Goal: Task Accomplishment & Management: Complete application form

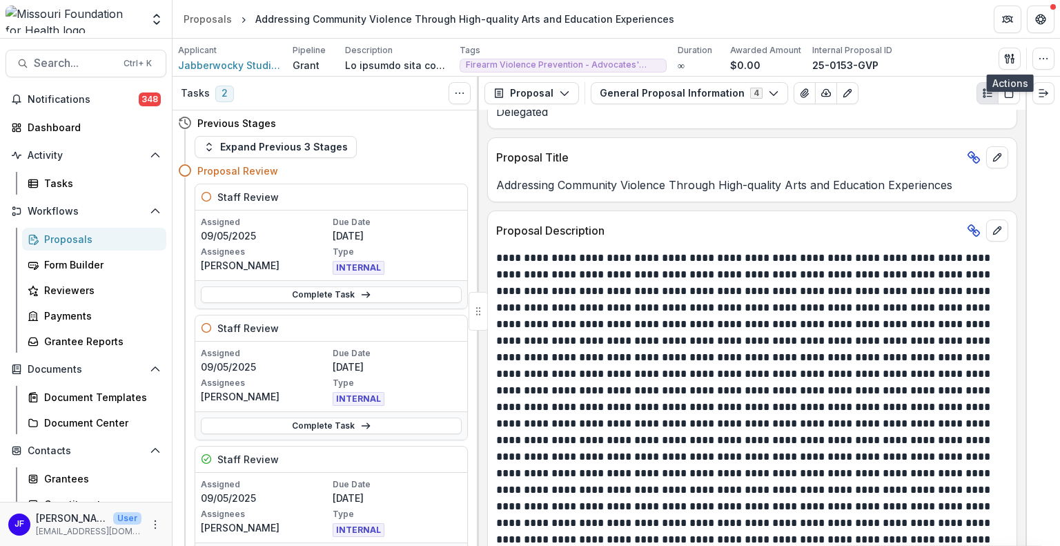
scroll to position [276, 0]
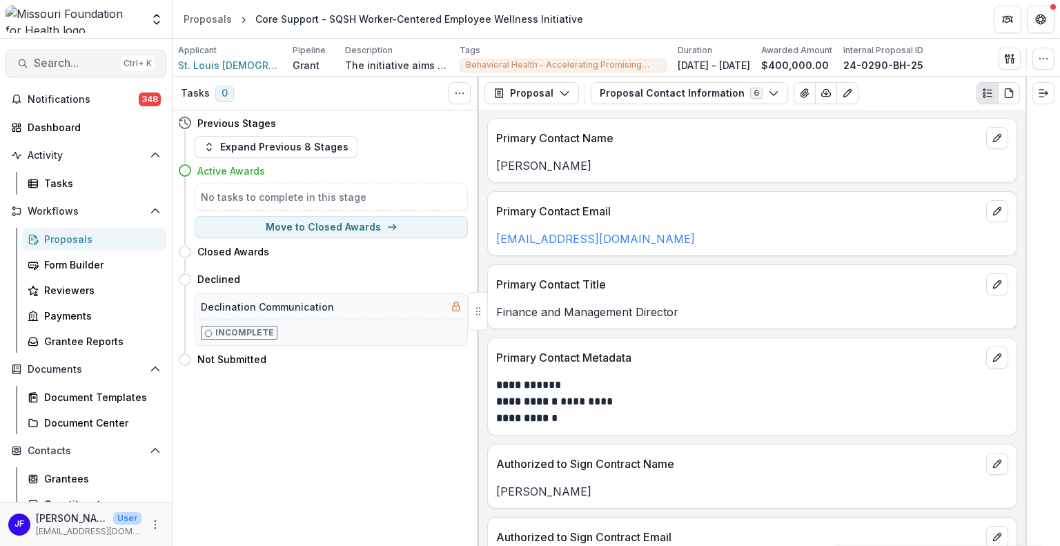
click at [83, 63] on span "Search..." at bounding box center [74, 63] width 81 height 13
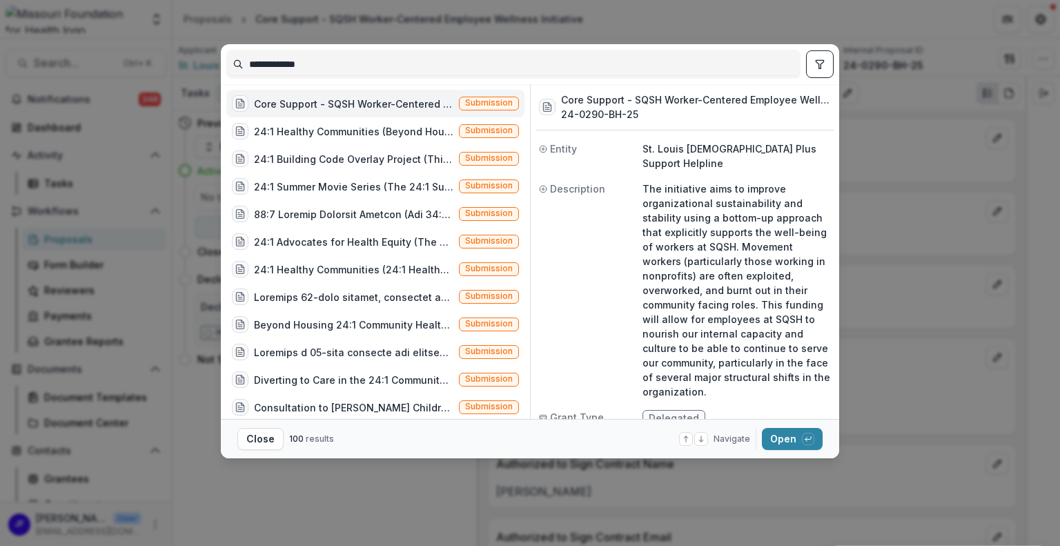
drag, startPoint x: 351, startPoint y: 63, endPoint x: 190, endPoint y: 57, distance: 160.2
click at [190, 57] on div "**********" at bounding box center [530, 273] width 1060 height 546
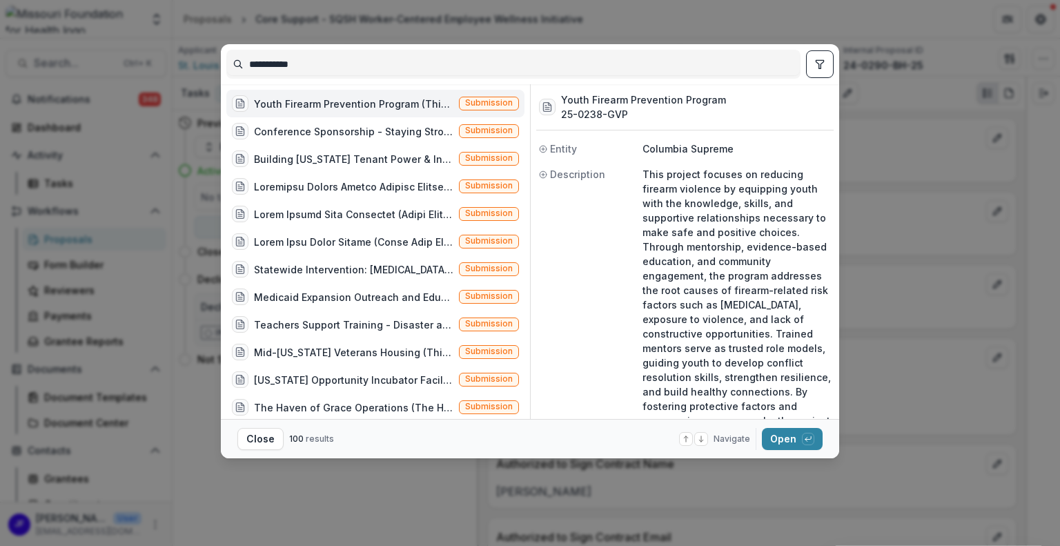
type input "**********"
click at [403, 104] on div "Youth Firearm Prevention Program (This project focuses on reducing firearm viol…" at bounding box center [353, 104] width 199 height 14
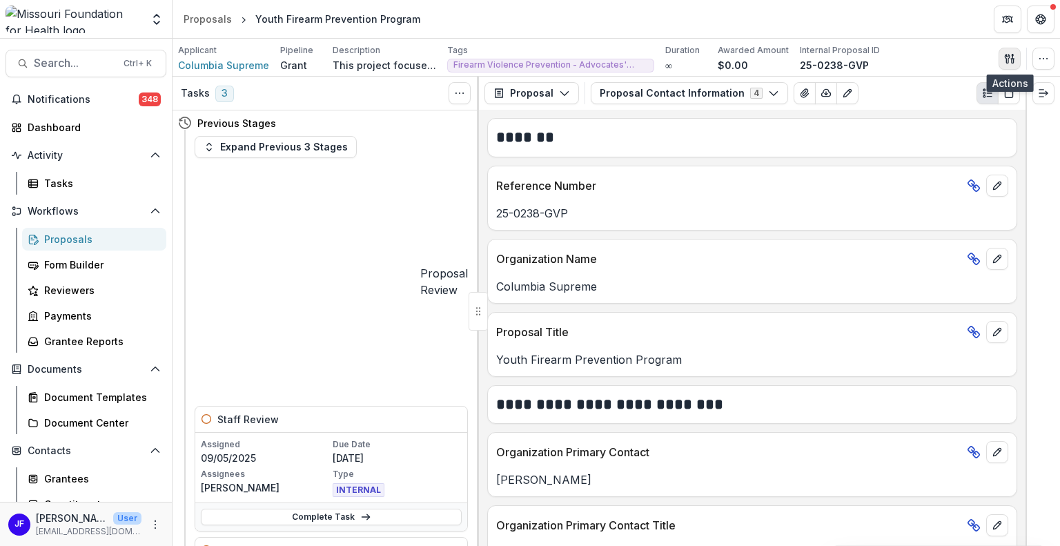
click at [1010, 56] on icon "button" at bounding box center [1007, 58] width 5 height 9
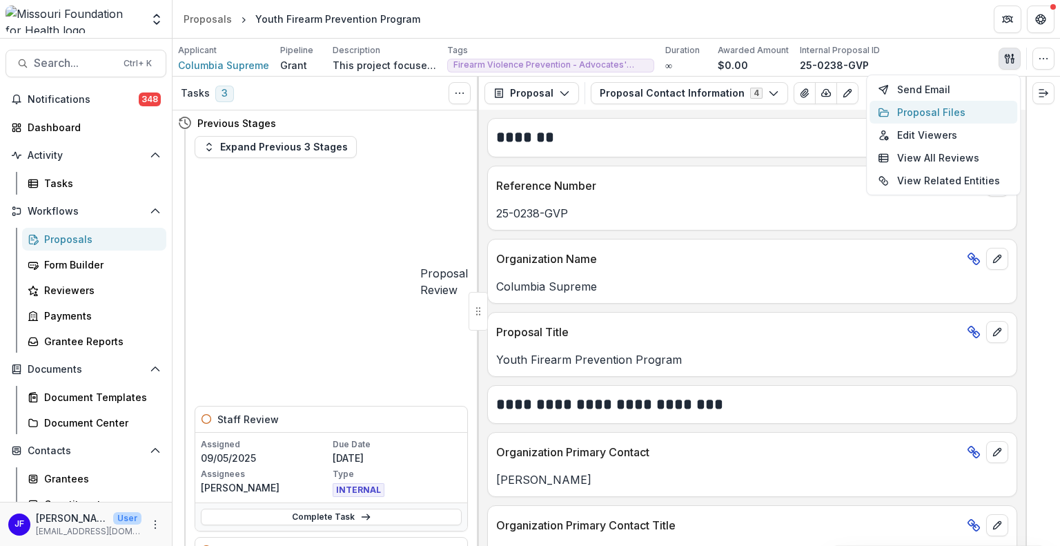
click at [943, 110] on button "Proposal Files" at bounding box center [944, 112] width 148 height 23
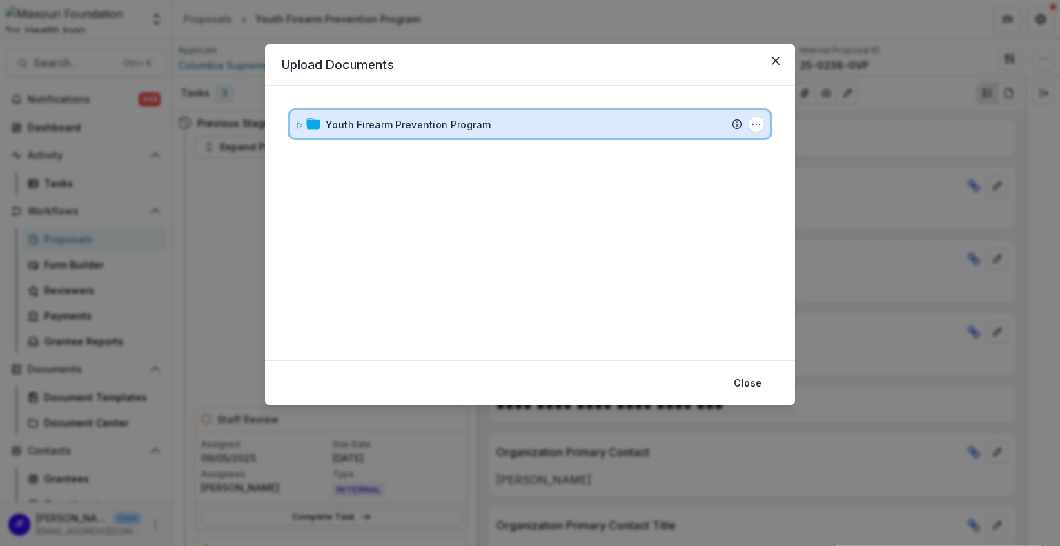
click at [295, 124] on icon at bounding box center [299, 125] width 8 height 8
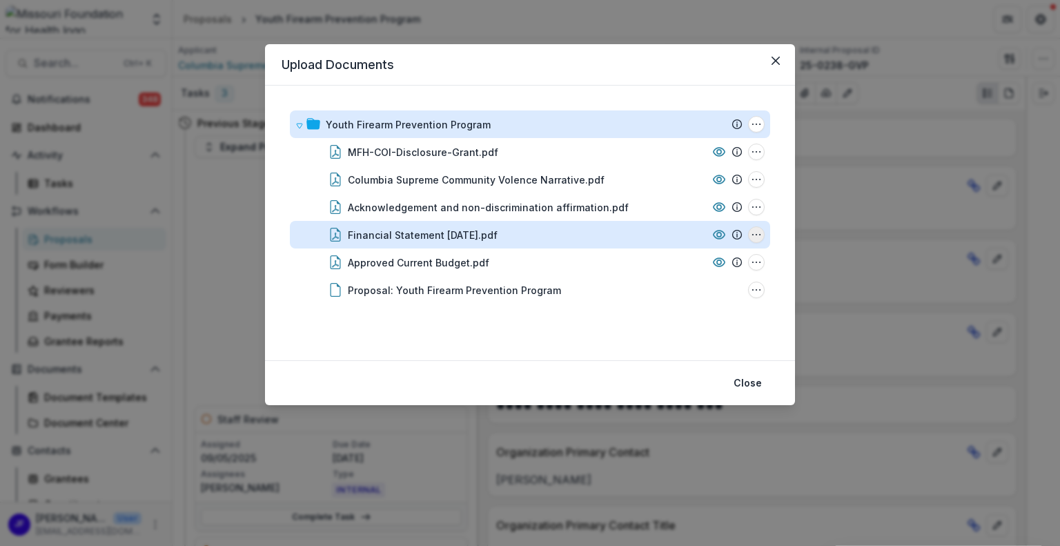
click at [754, 237] on icon "Financial Statement June 2025.pdf Options" at bounding box center [756, 234] width 11 height 11
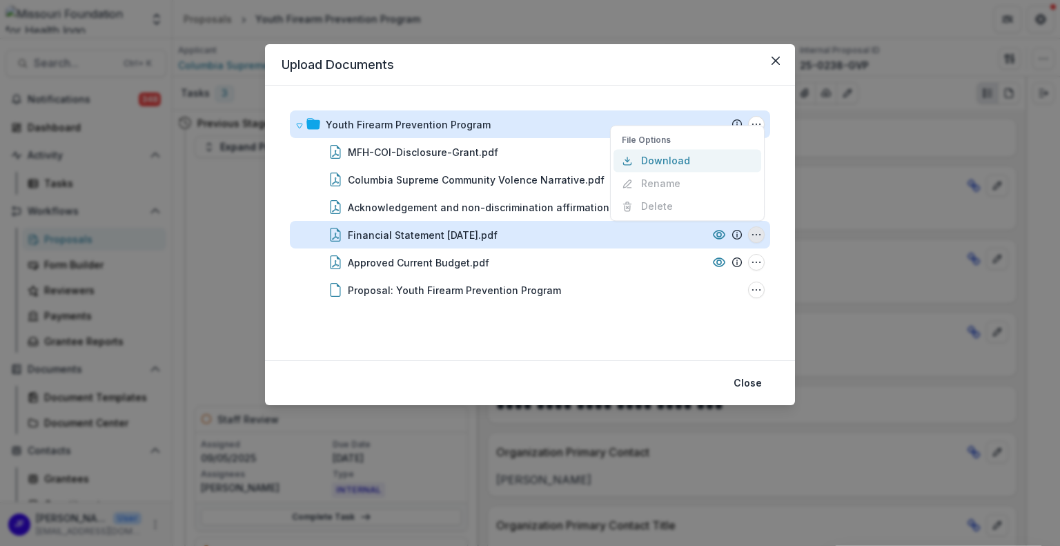
click at [674, 161] on button "Download" at bounding box center [687, 160] width 148 height 23
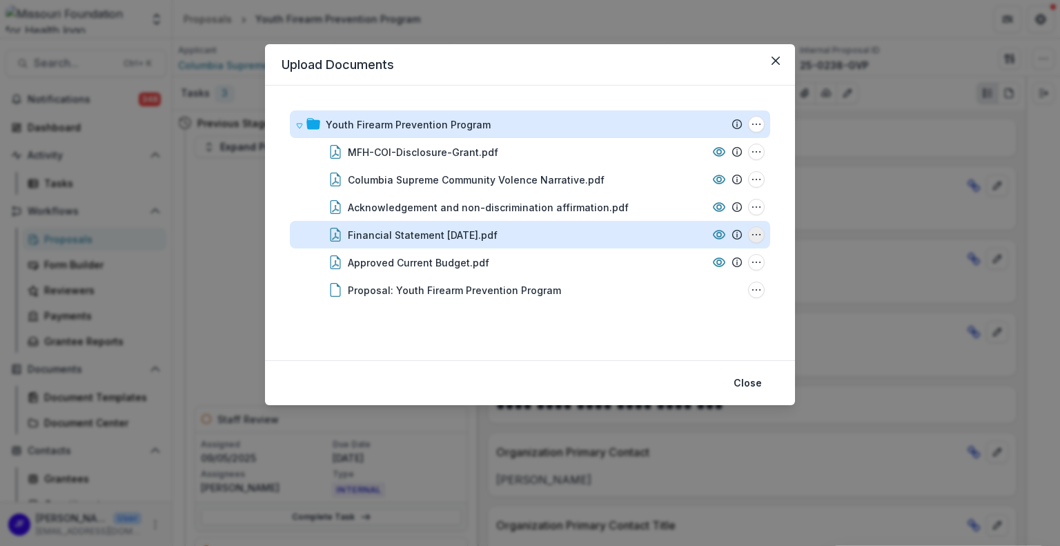
click at [758, 235] on icon "Financial Statement June 2025.pdf Options" at bounding box center [756, 234] width 11 height 11
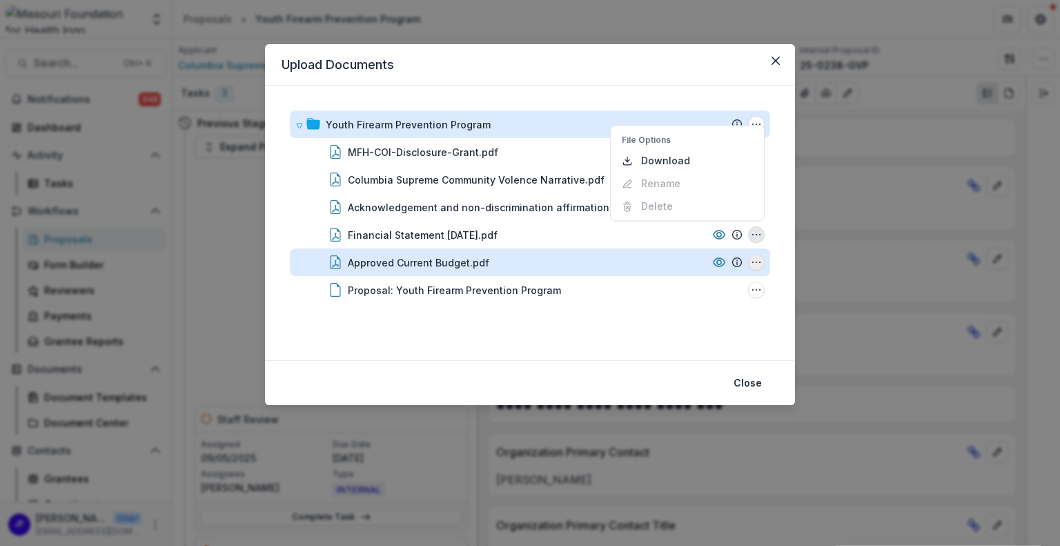
click at [754, 262] on icon "Approved Current Budget.pdf Options" at bounding box center [756, 262] width 11 height 11
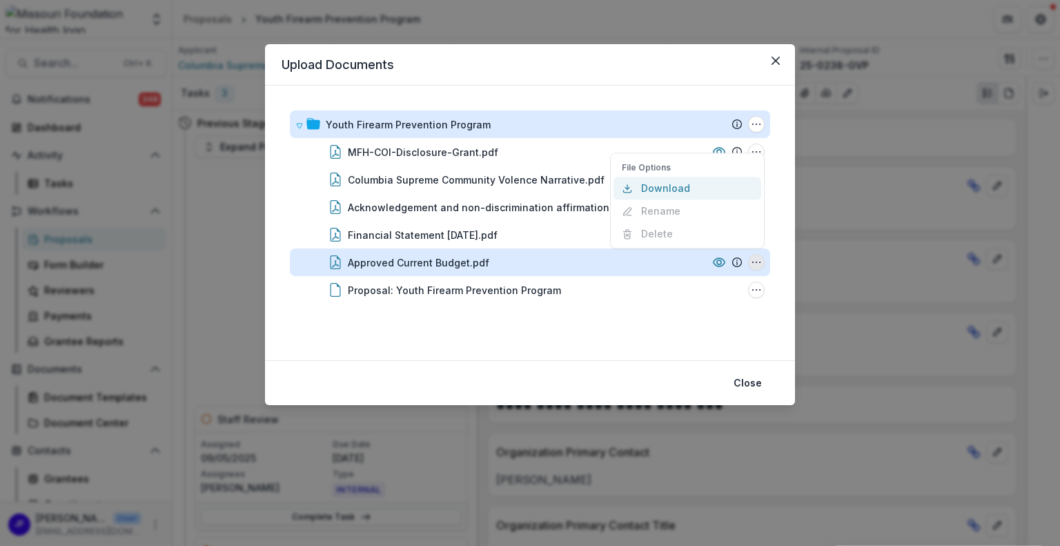
click at [638, 187] on button "Download" at bounding box center [687, 188] width 148 height 23
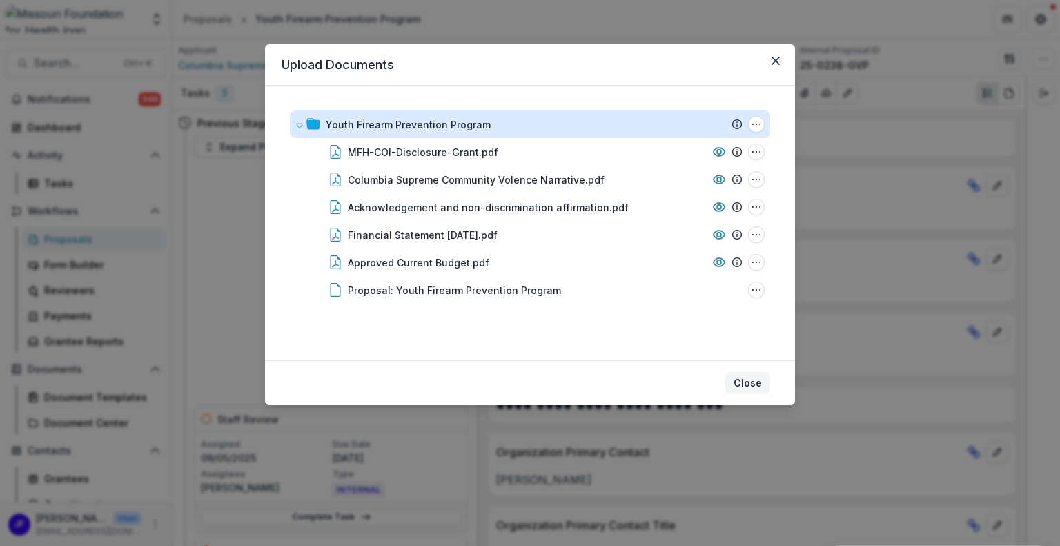
click at [740, 381] on button "Close" at bounding box center [747, 383] width 45 height 22
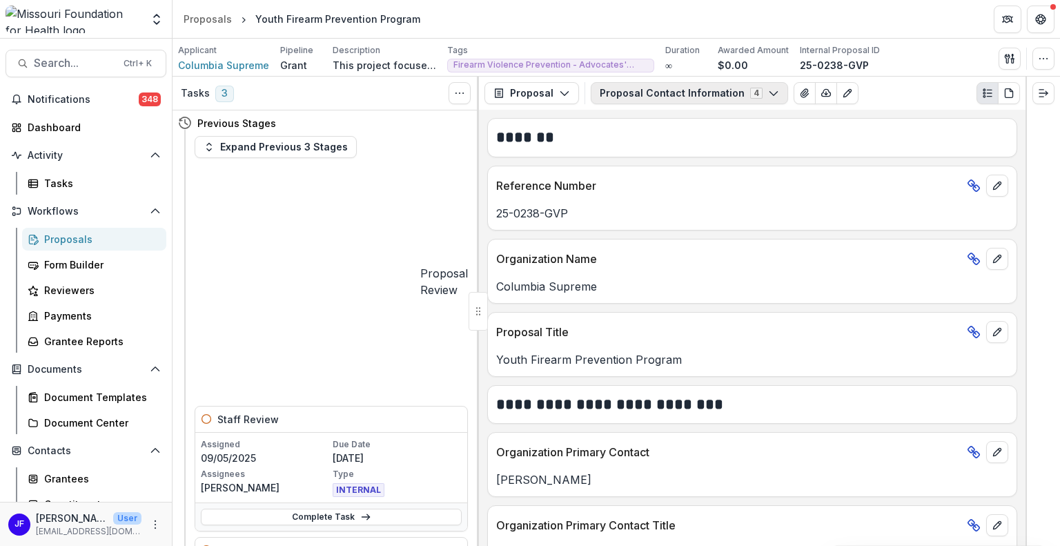
click at [755, 92] on button "Proposal Contact Information 4" at bounding box center [689, 93] width 197 height 22
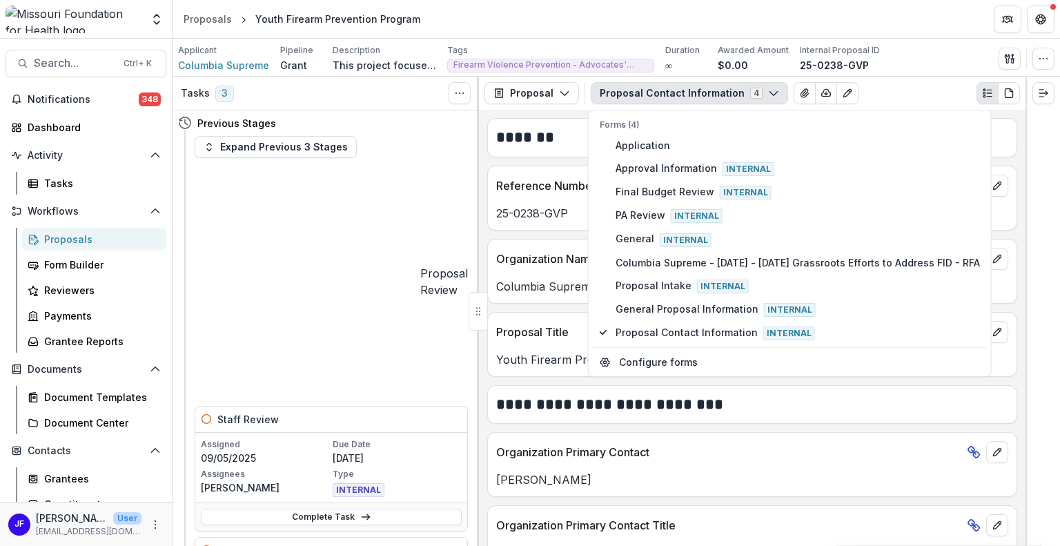
click at [755, 92] on button "Proposal Contact Information 4" at bounding box center [689, 93] width 197 height 22
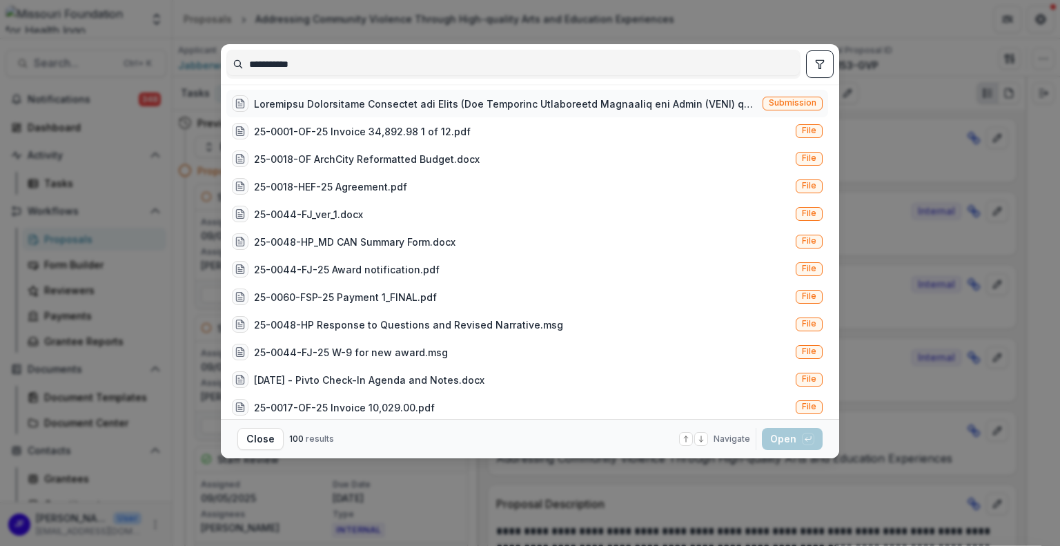
type input "**********"
click at [627, 107] on div at bounding box center [505, 104] width 503 height 14
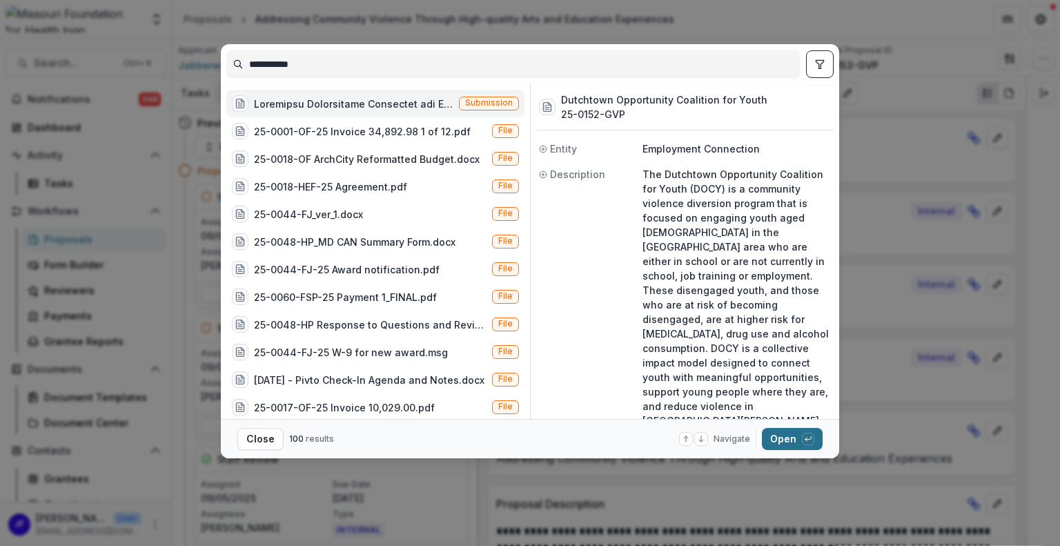
click at [779, 440] on button "Open with enter key" at bounding box center [792, 439] width 61 height 22
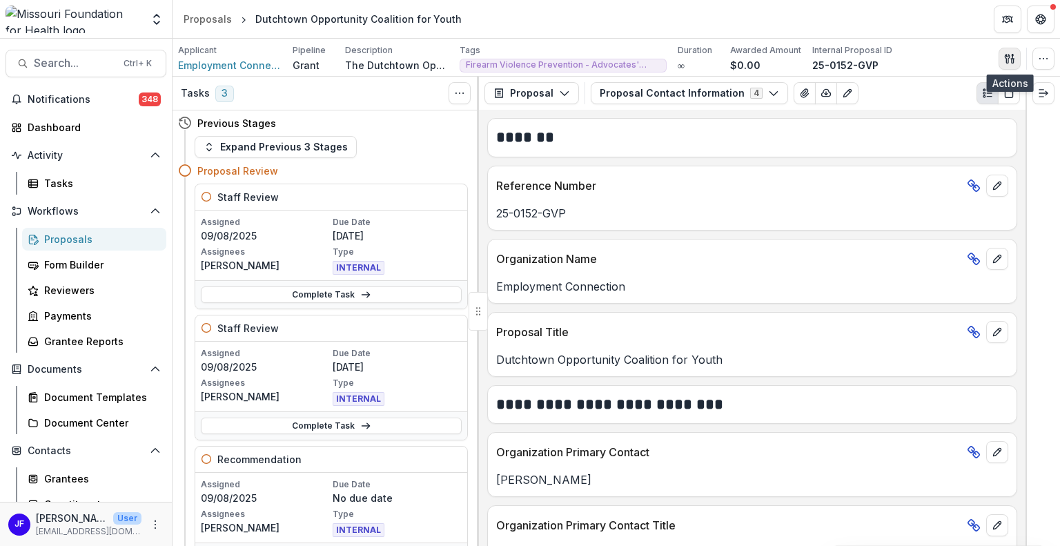
click at [1010, 57] on icon "button" at bounding box center [1007, 58] width 5 height 9
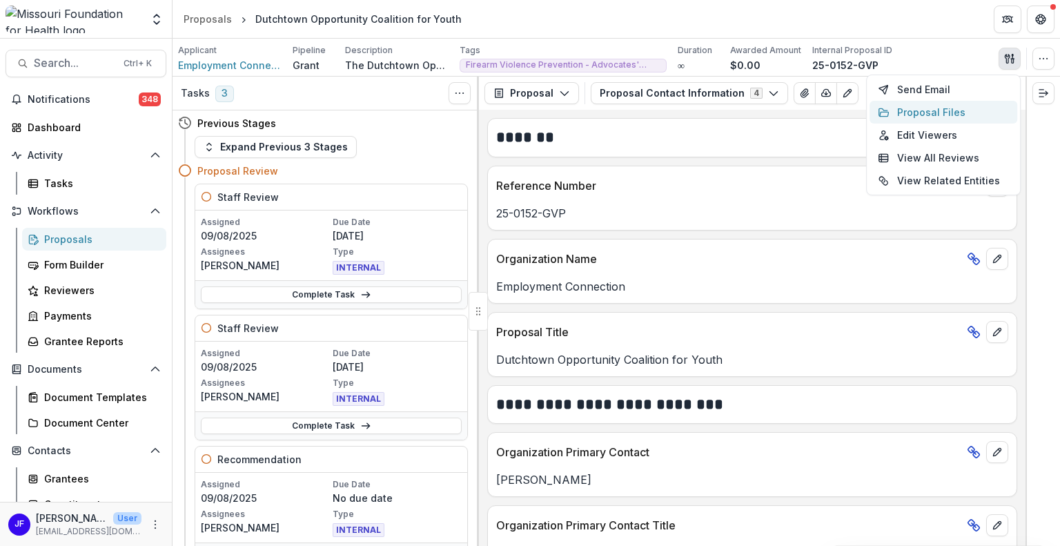
click at [961, 108] on button "Proposal Files" at bounding box center [944, 112] width 148 height 23
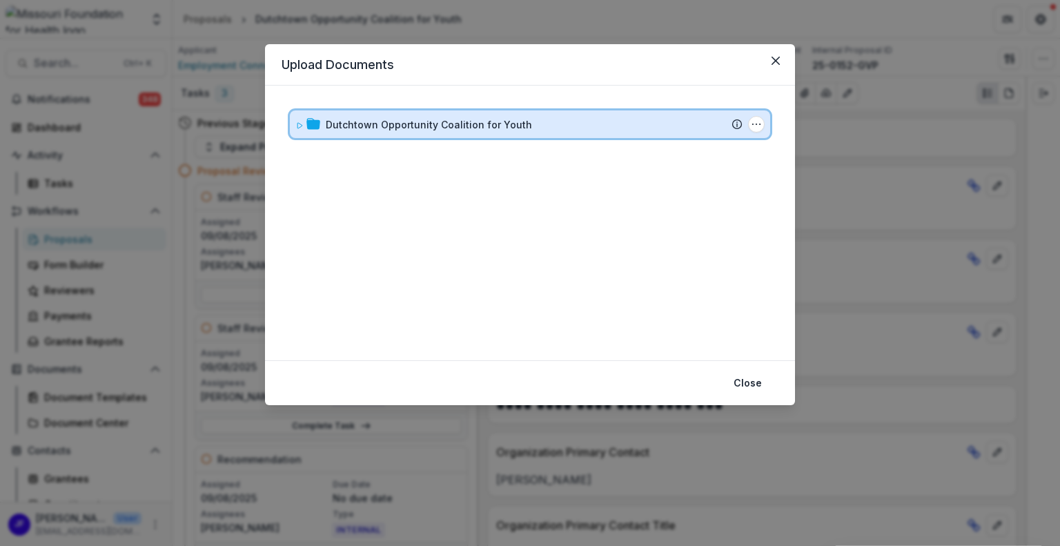
click at [297, 124] on icon at bounding box center [299, 125] width 8 height 8
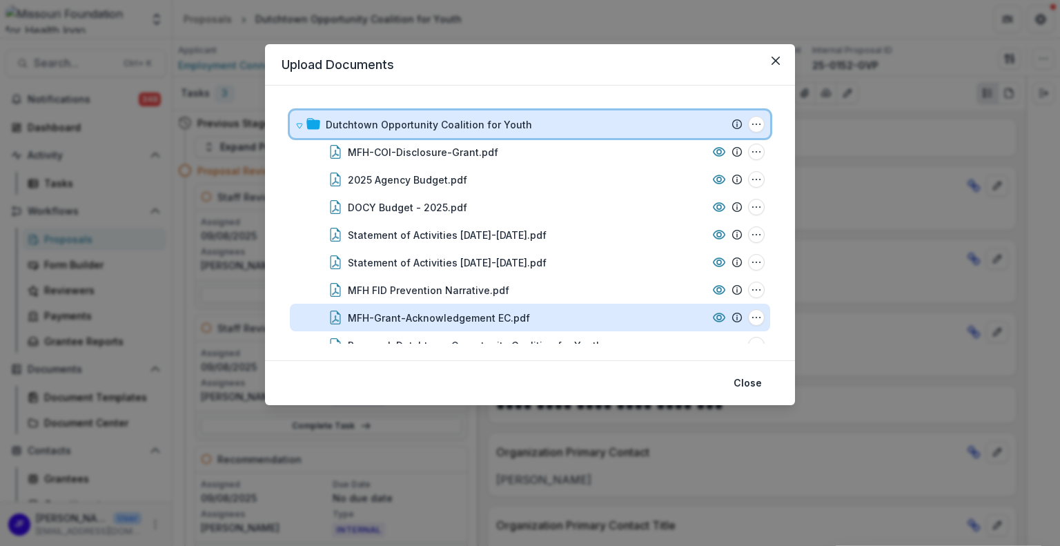
scroll to position [23, 0]
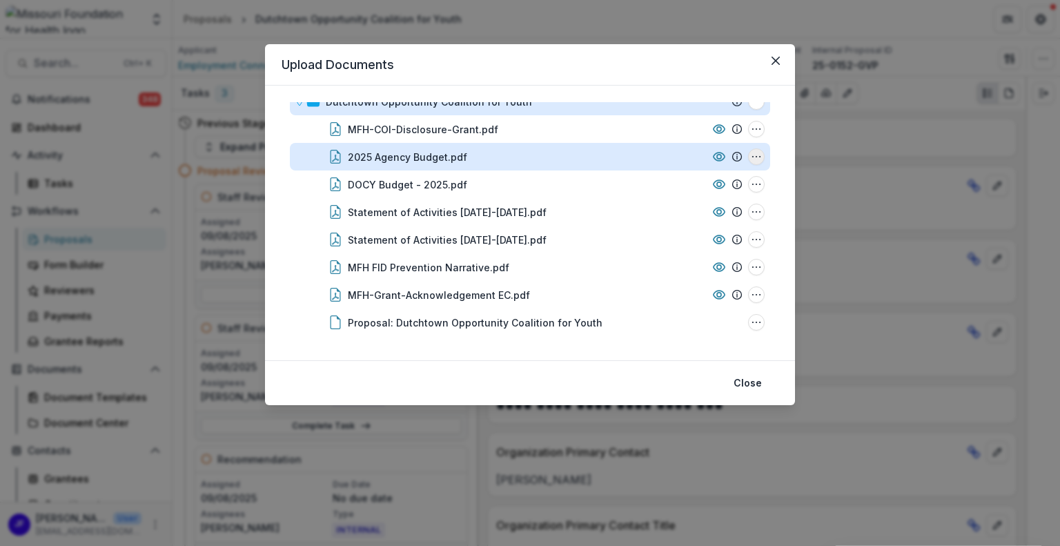
click at [751, 154] on icon "2025 Agency Budget.pdf Options" at bounding box center [756, 156] width 11 height 11
click at [652, 203] on button "Download" at bounding box center [688, 206] width 148 height 23
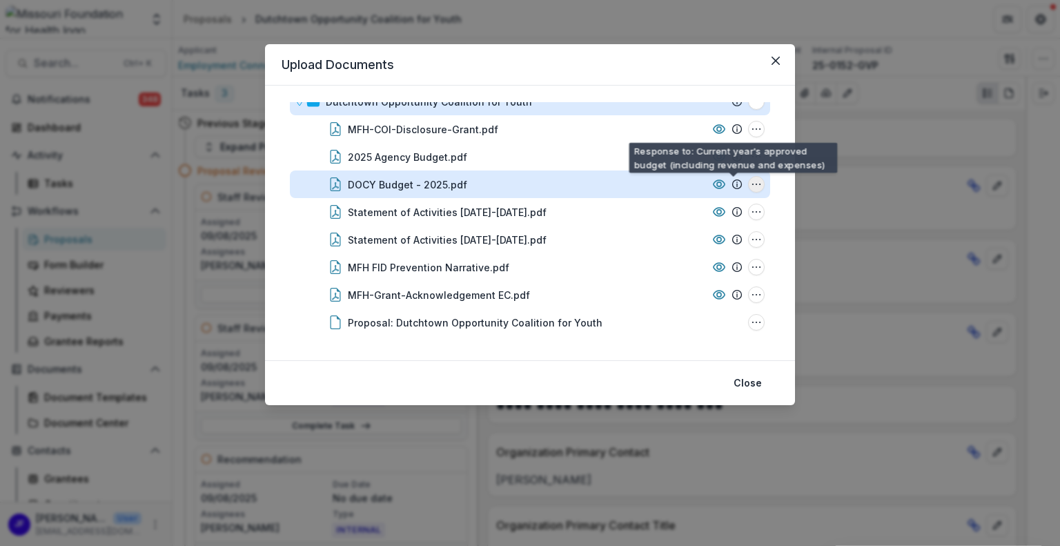
click at [751, 181] on icon "DOCY Budget - 2025.pdf Options" at bounding box center [756, 184] width 11 height 11
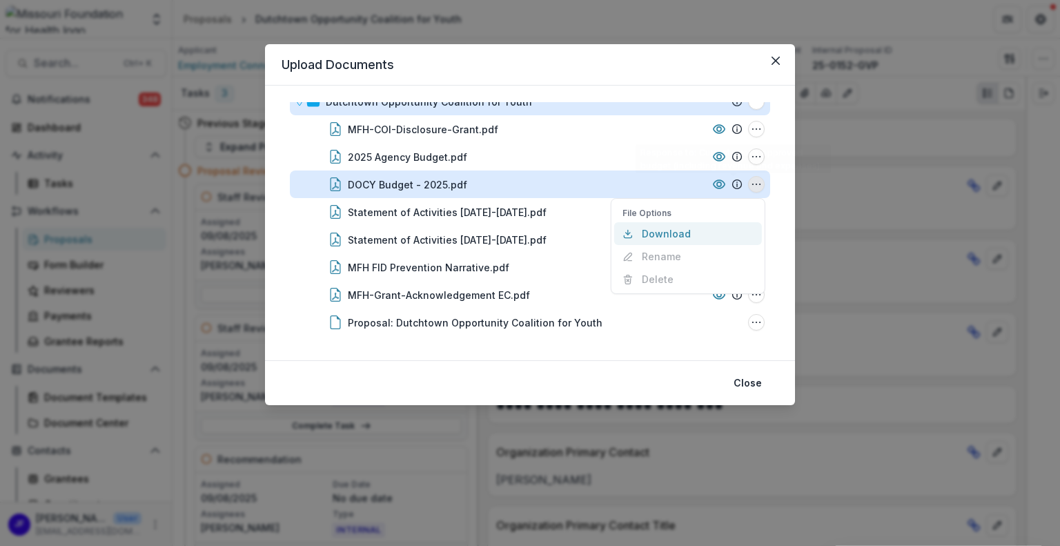
click at [664, 235] on button "Download" at bounding box center [688, 233] width 148 height 23
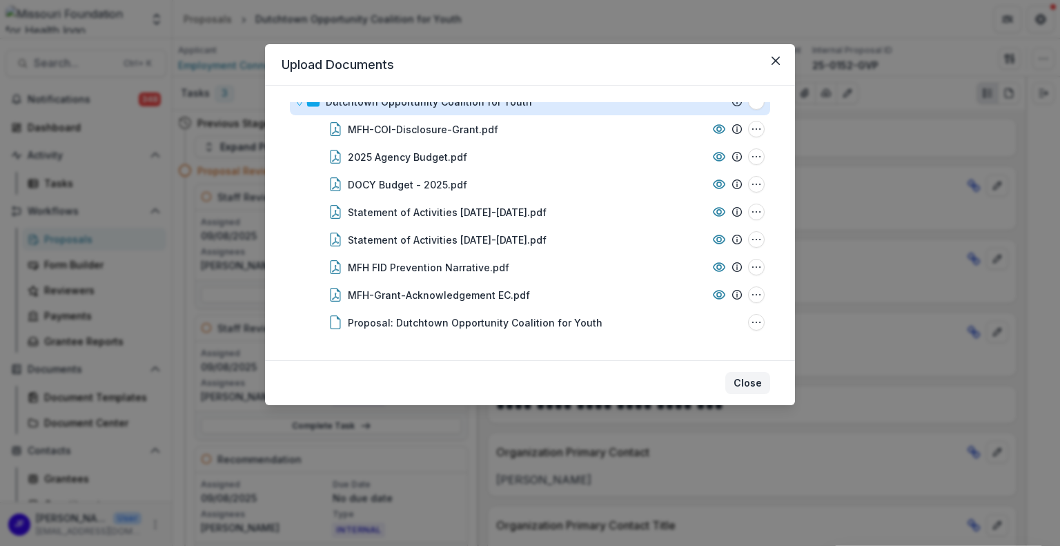
click at [752, 386] on button "Close" at bounding box center [747, 383] width 45 height 22
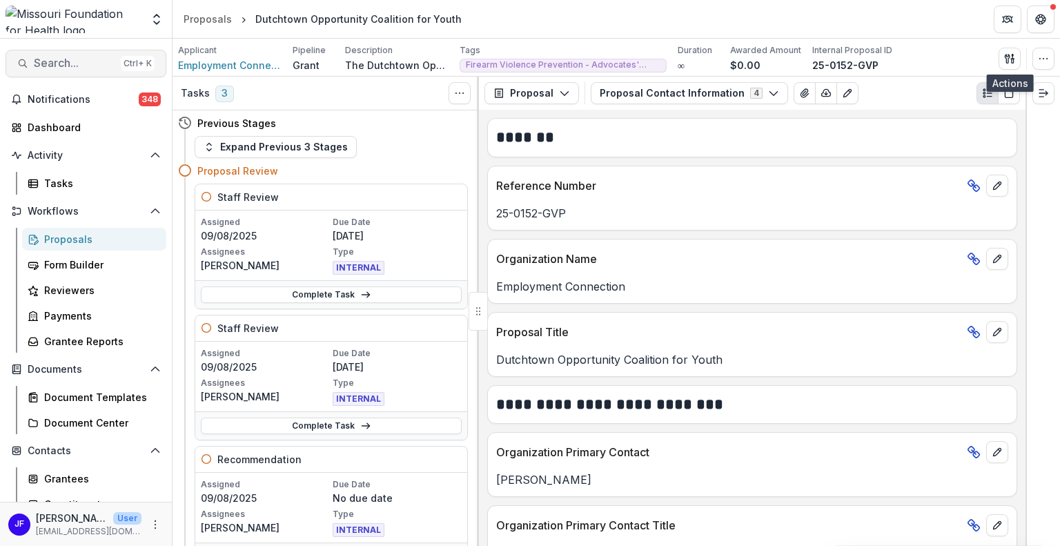
click at [41, 63] on span "Search..." at bounding box center [74, 63] width 81 height 13
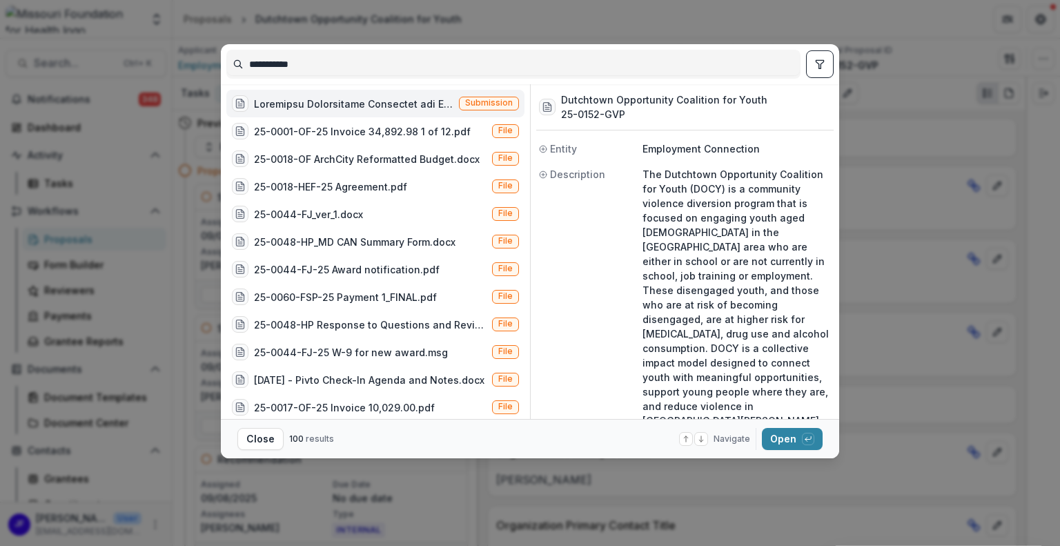
drag, startPoint x: 318, startPoint y: 66, endPoint x: 185, endPoint y: 63, distance: 133.2
click at [186, 62] on div "**********" at bounding box center [530, 273] width 1060 height 546
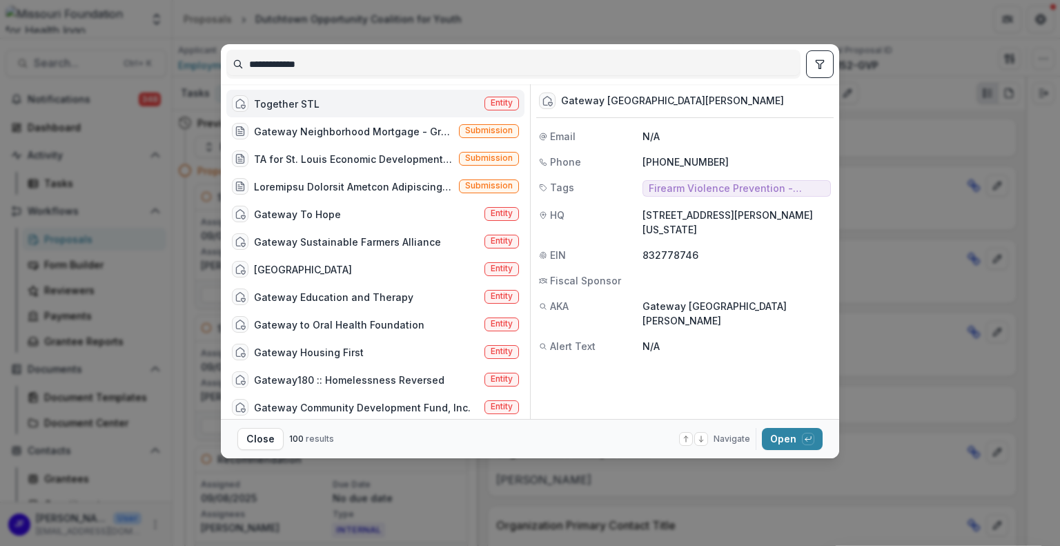
type input "**********"
click at [816, 59] on icon "toggle filters" at bounding box center [819, 64] width 11 height 11
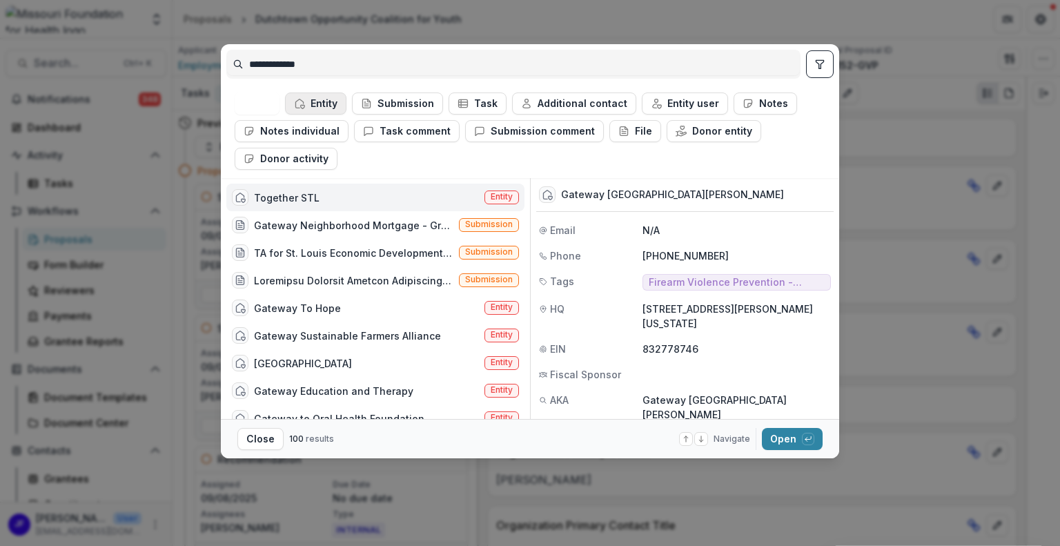
click at [316, 97] on button "Entity" at bounding box center [315, 103] width 61 height 22
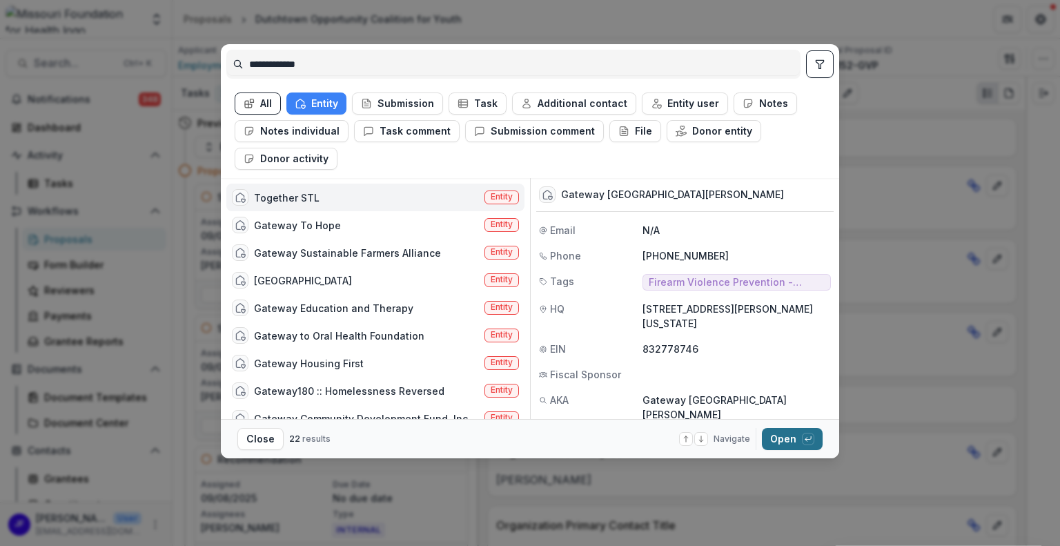
click at [784, 438] on button "Open with enter key" at bounding box center [792, 439] width 61 height 22
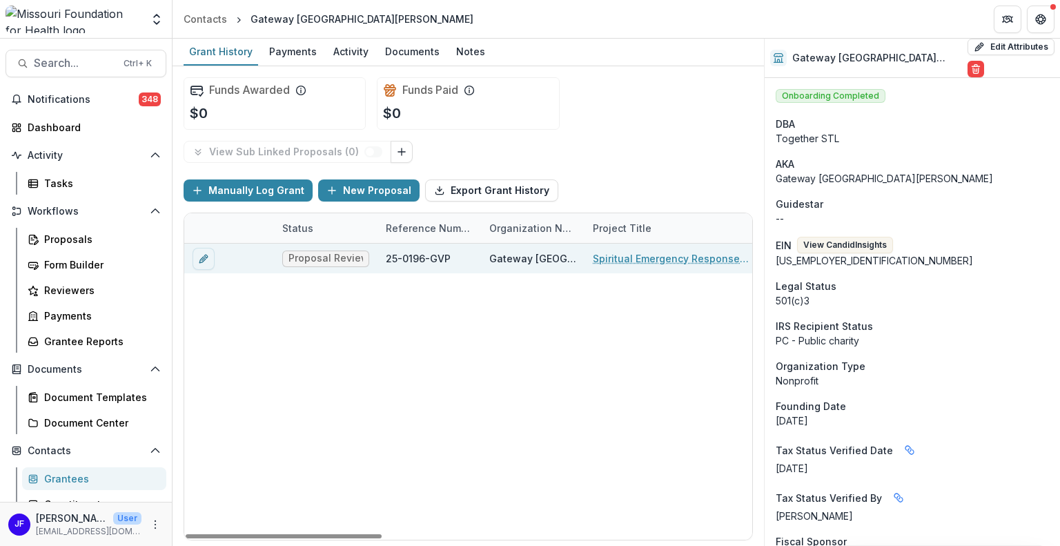
click at [619, 253] on link "Spiritual Emergency Response Network (SERN)" at bounding box center [671, 258] width 156 height 14
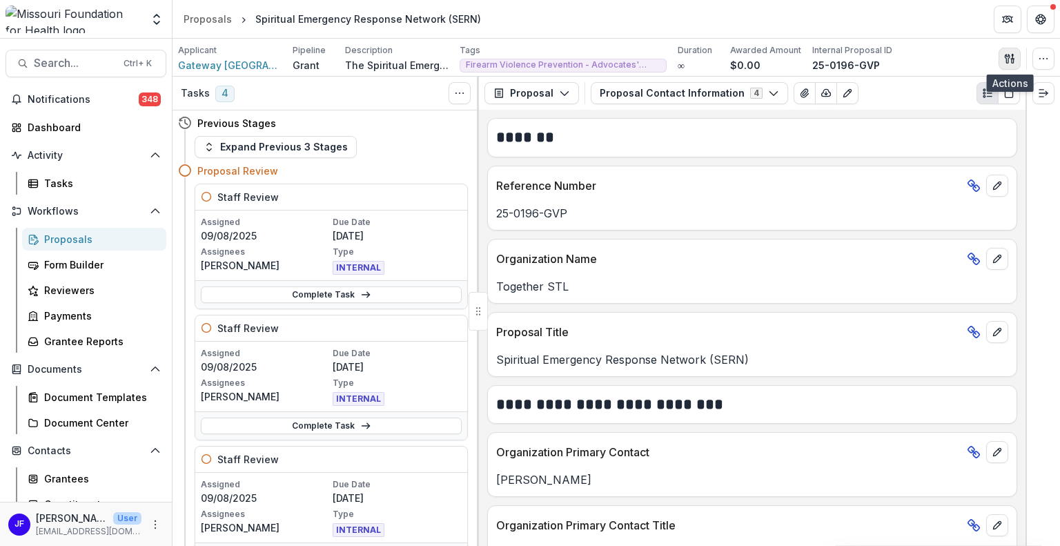
click at [1006, 60] on icon "button" at bounding box center [1007, 58] width 5 height 9
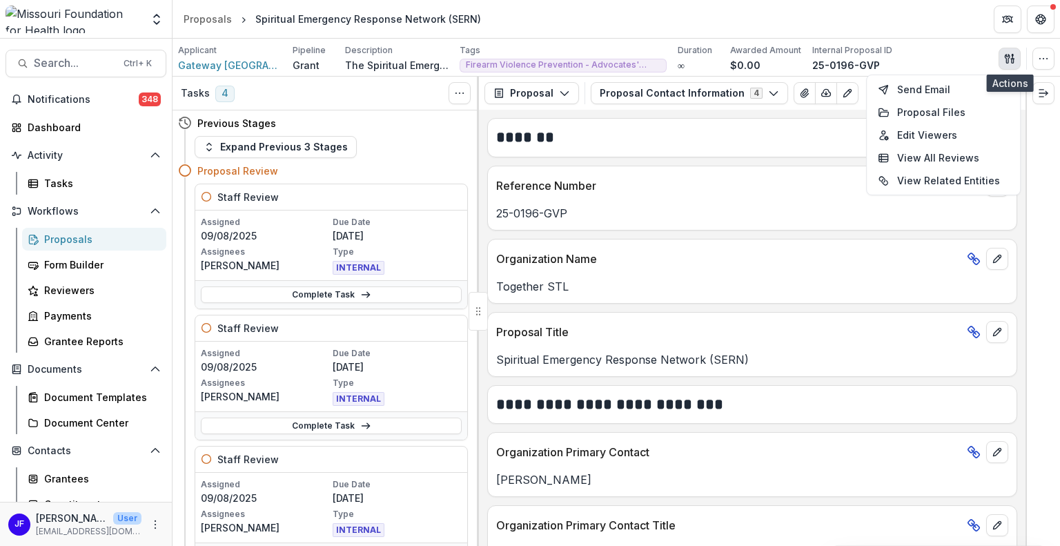
click at [1012, 62] on icon "button" at bounding box center [1013, 61] width 2 height 4
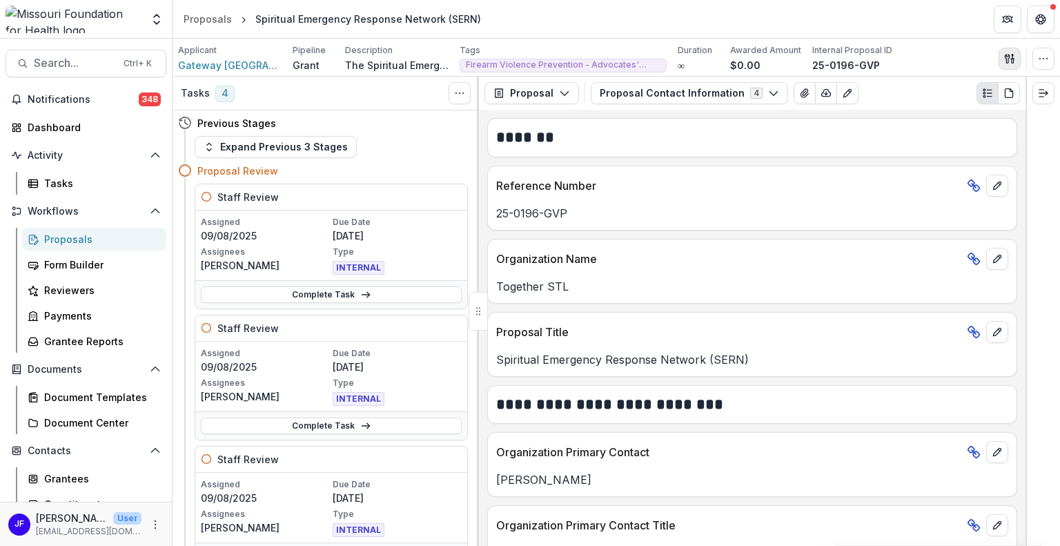
click at [1009, 63] on icon "button" at bounding box center [1009, 58] width 11 height 11
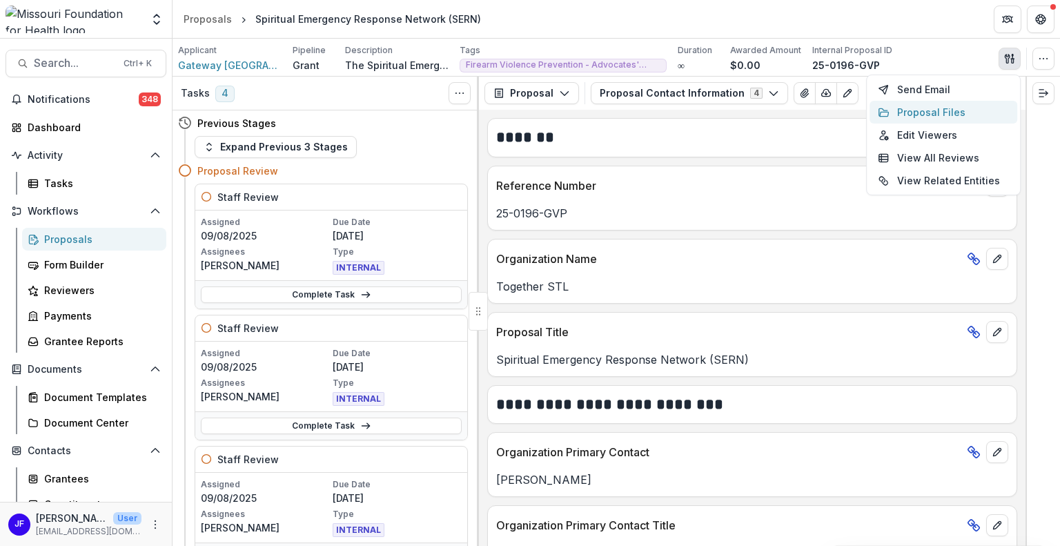
click at [933, 111] on button "Proposal Files" at bounding box center [944, 112] width 148 height 23
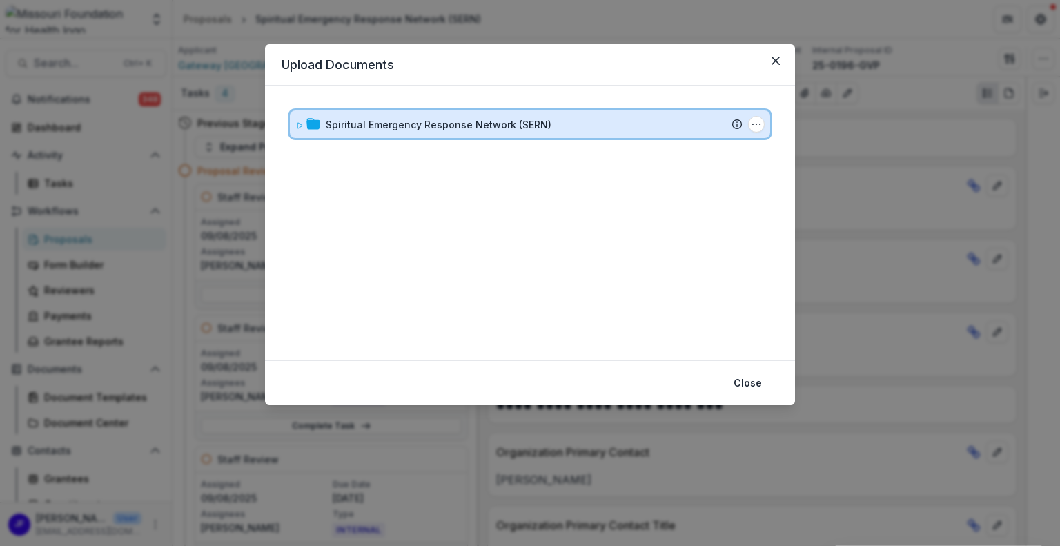
click at [295, 124] on icon at bounding box center [299, 125] width 8 height 8
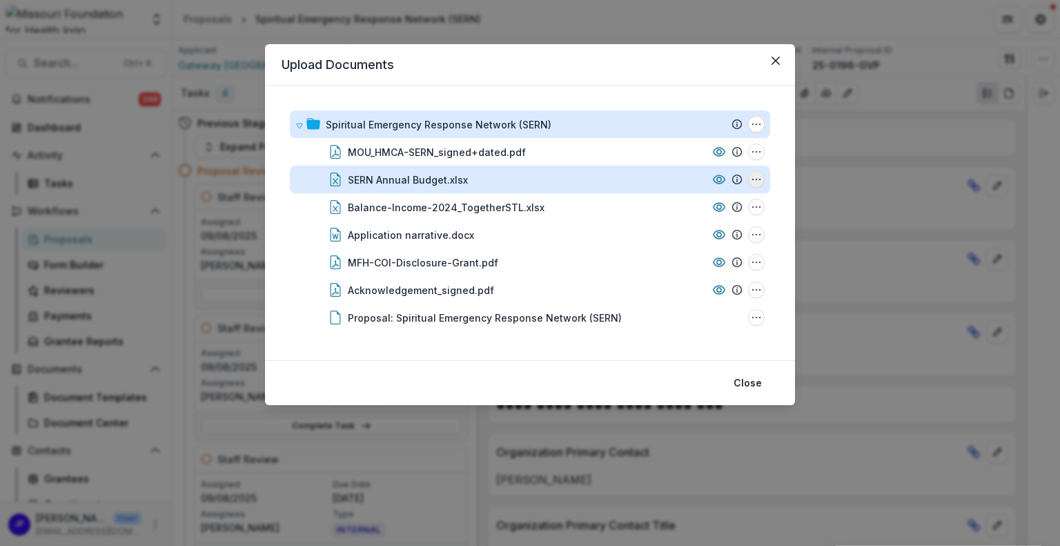
click at [756, 174] on icon "SERN Annual Budget.xlsx Options" at bounding box center [756, 179] width 11 height 11
click at [659, 229] on button "Download" at bounding box center [687, 228] width 148 height 23
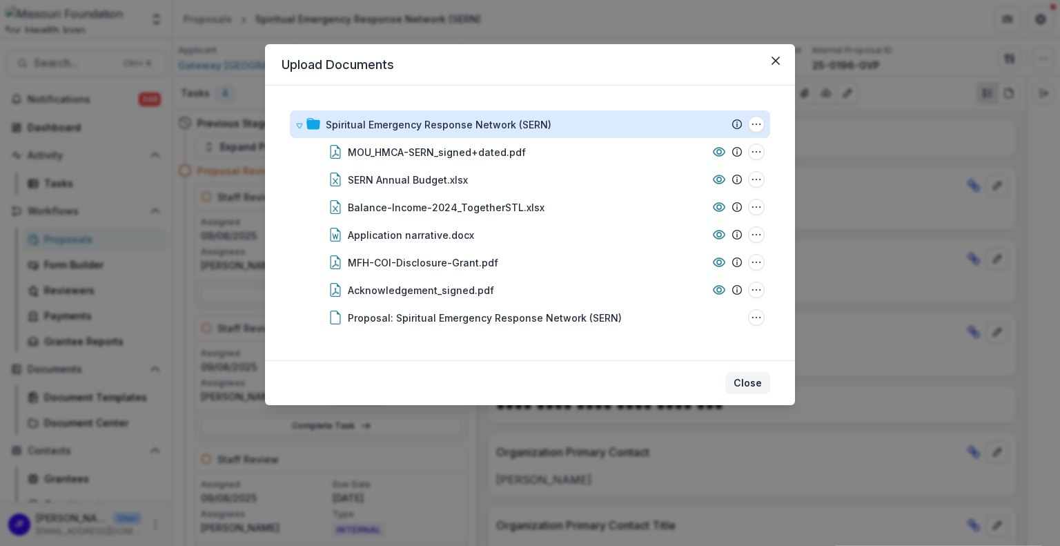
click at [758, 382] on button "Close" at bounding box center [747, 383] width 45 height 22
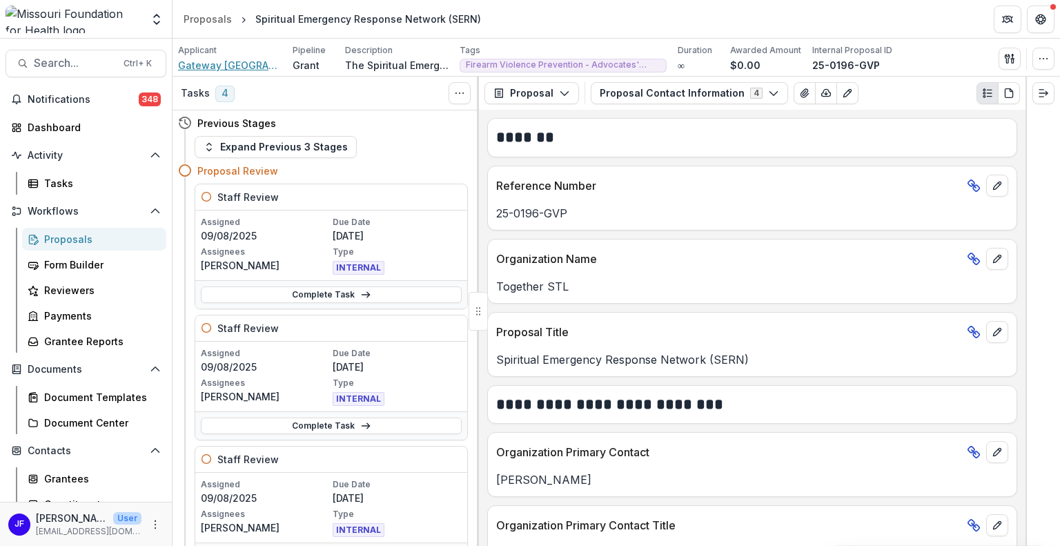
click at [257, 63] on span "Gateway Metro St. Louis" at bounding box center [230, 65] width 104 height 14
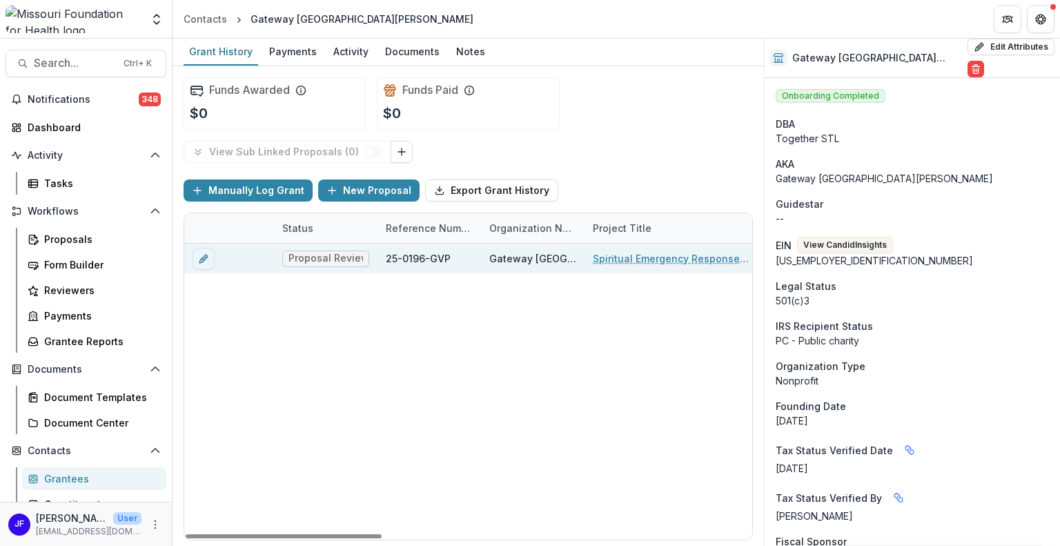
click at [337, 257] on span "Proposal Review" at bounding box center [325, 259] width 75 height 12
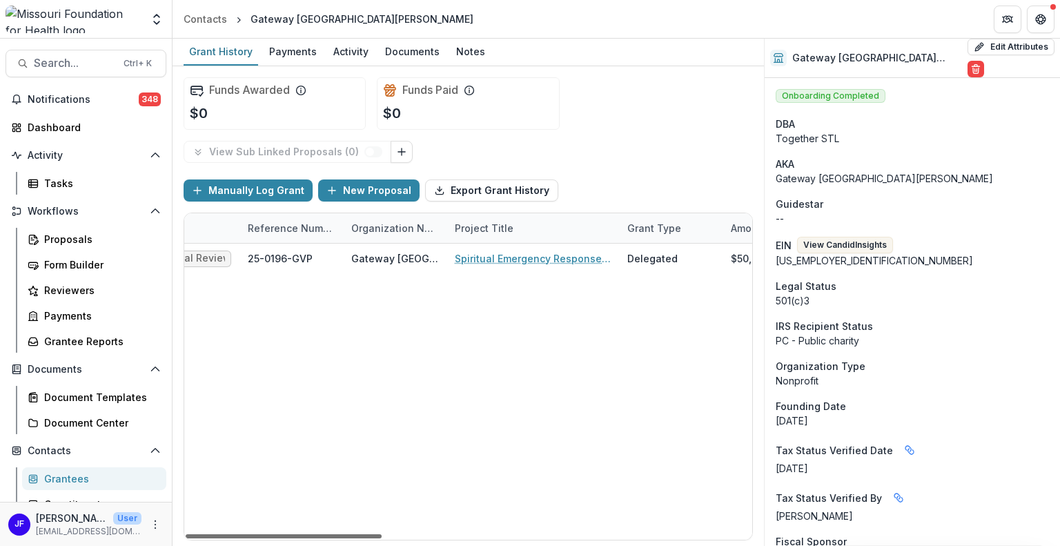
scroll to position [0, 229]
drag, startPoint x: 336, startPoint y: 538, endPoint x: 415, endPoint y: 540, distance: 78.7
click at [382, 538] on div at bounding box center [284, 536] width 196 height 4
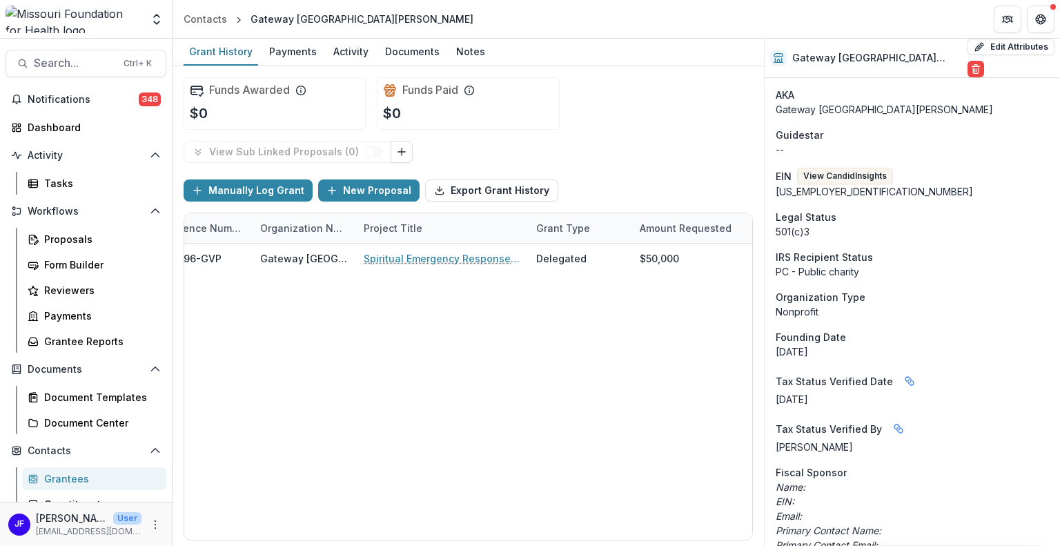
scroll to position [0, 0]
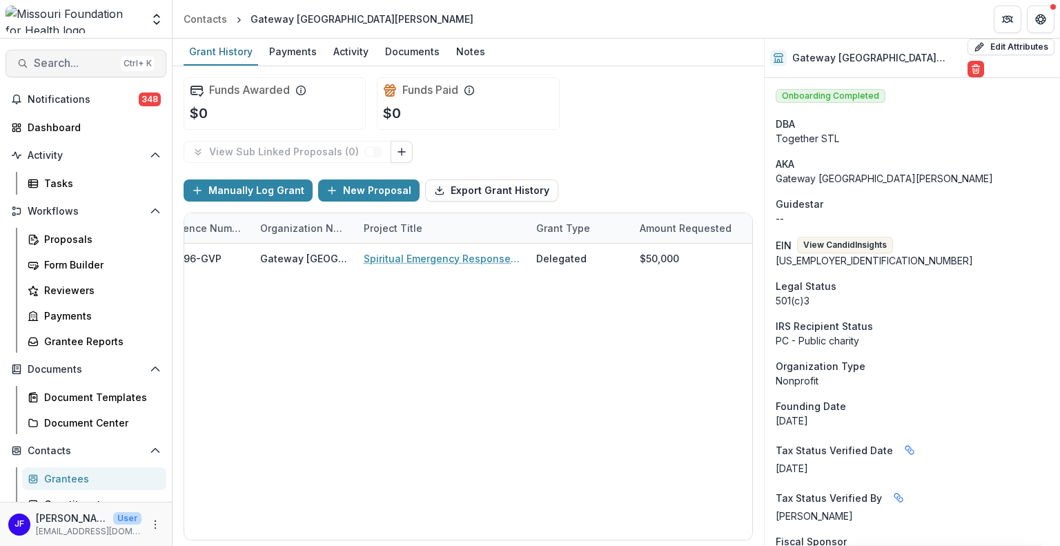
click at [46, 59] on span "Search..." at bounding box center [74, 63] width 81 height 13
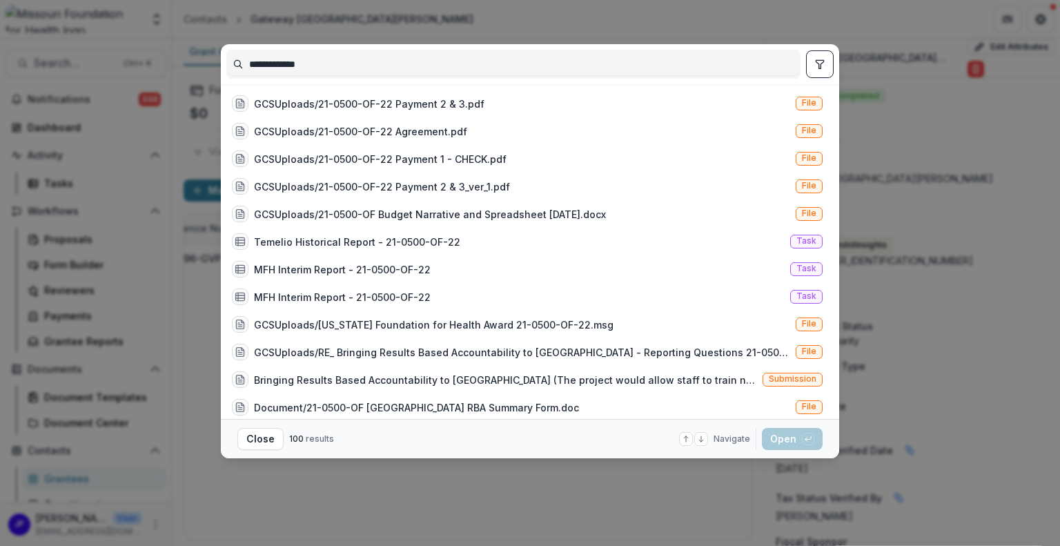
type input "**********"
click at [813, 65] on button "toggle filters" at bounding box center [820, 64] width 28 height 28
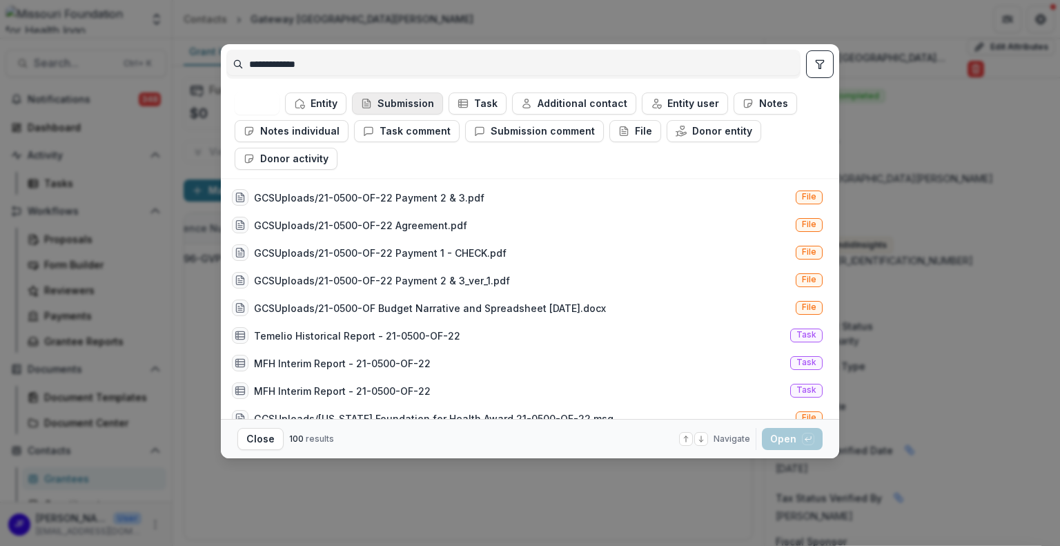
click at [384, 99] on button "Submission" at bounding box center [397, 103] width 91 height 22
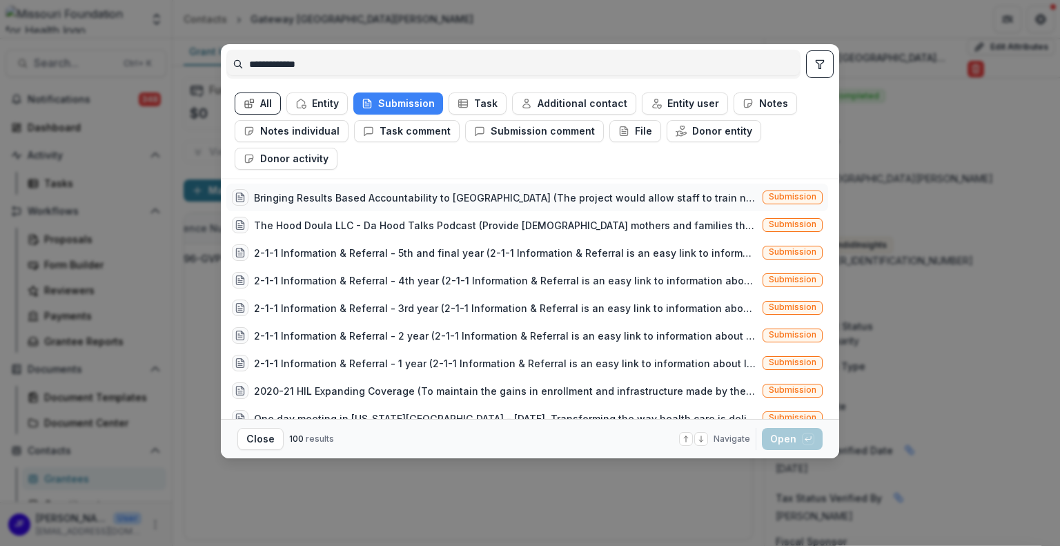
click at [449, 190] on div "Bringing Results Based Accountability to Boone County (The project would allow …" at bounding box center [505, 197] width 503 height 14
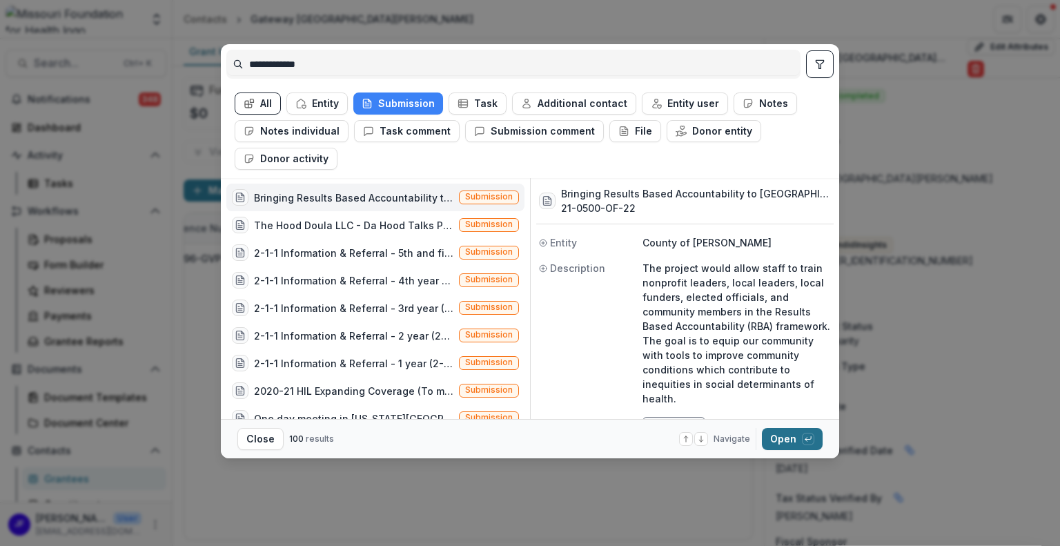
click at [780, 439] on button "Open with enter key" at bounding box center [792, 439] width 61 height 22
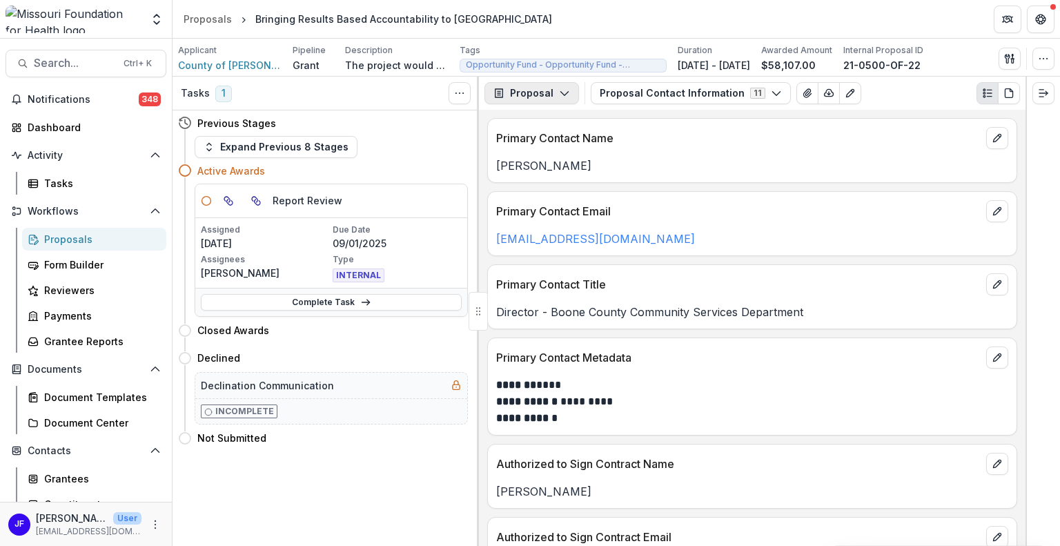
click at [536, 93] on button "Proposal" at bounding box center [531, 93] width 95 height 22
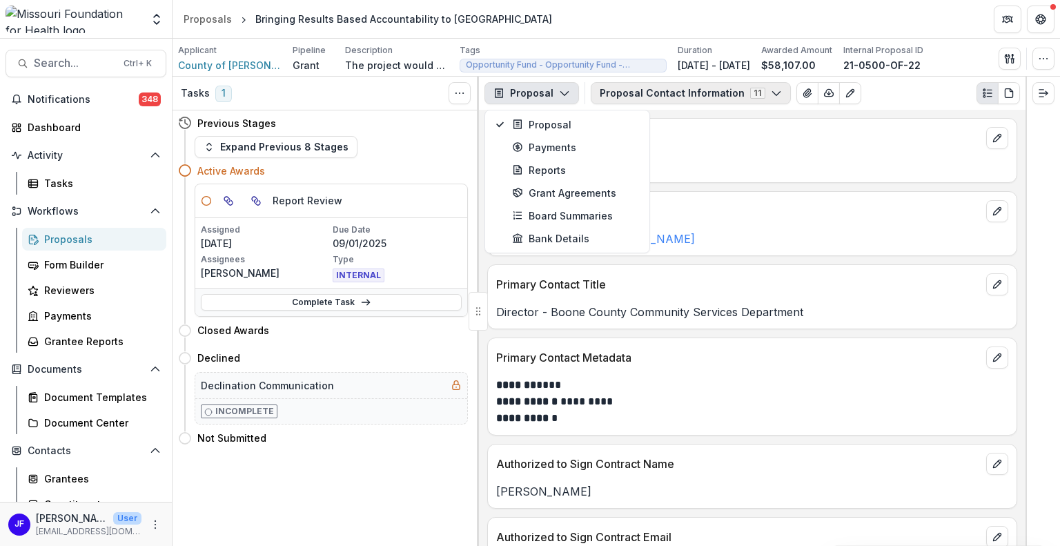
click at [609, 92] on button "Proposal Contact Information 11" at bounding box center [691, 93] width 200 height 22
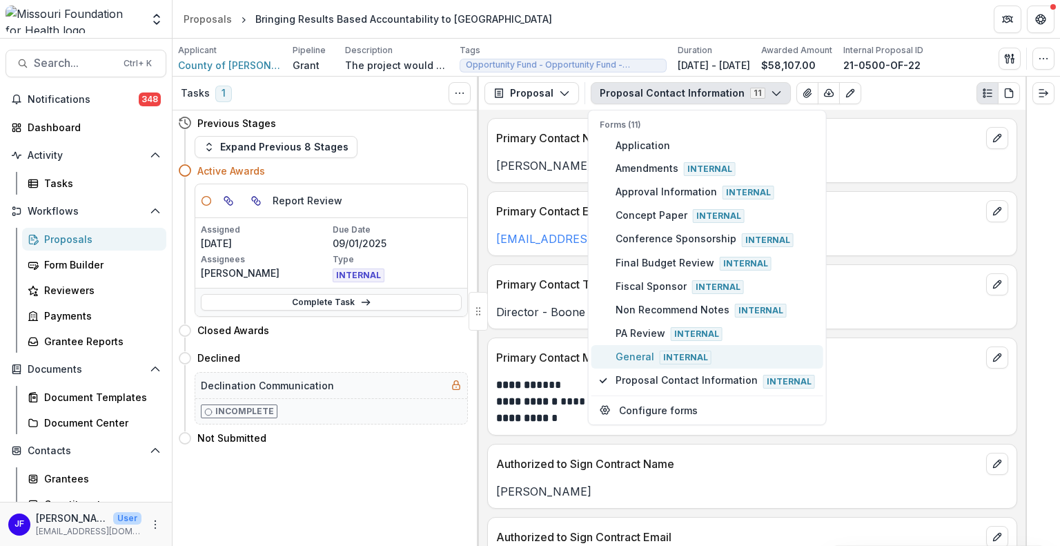
click at [649, 350] on span "General Internal" at bounding box center [715, 356] width 199 height 15
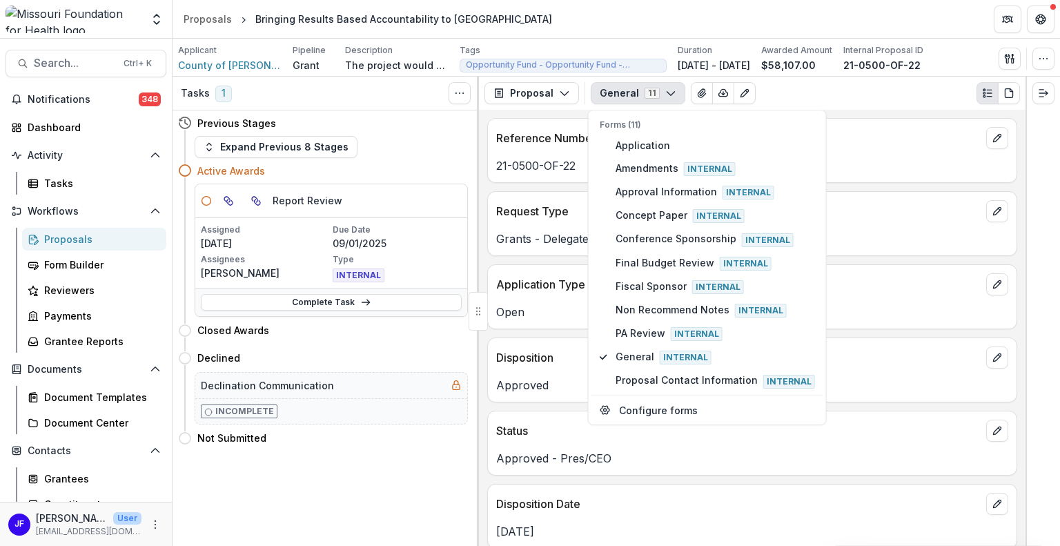
click at [1059, 300] on div at bounding box center [1042, 311] width 35 height 469
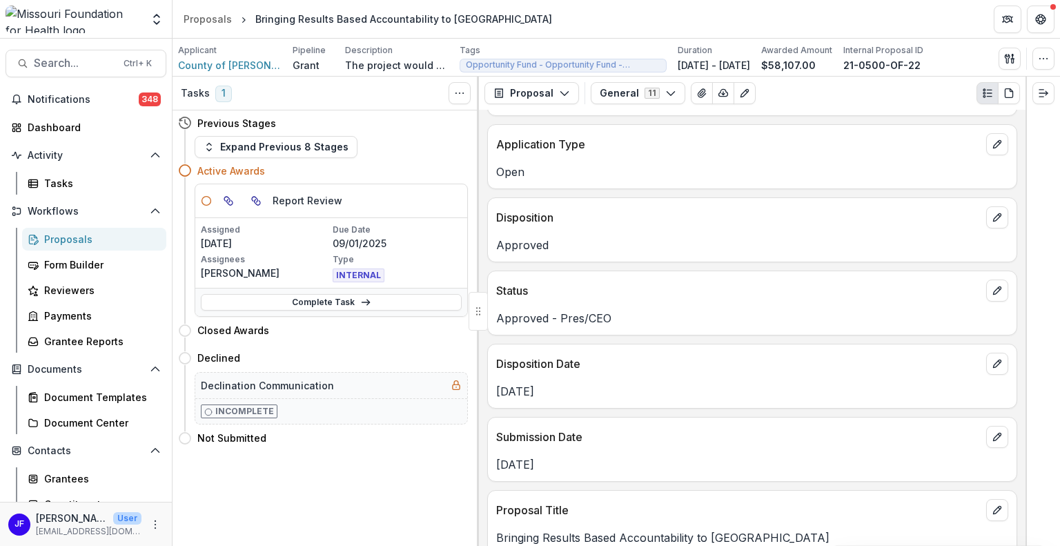
scroll to position [759, 0]
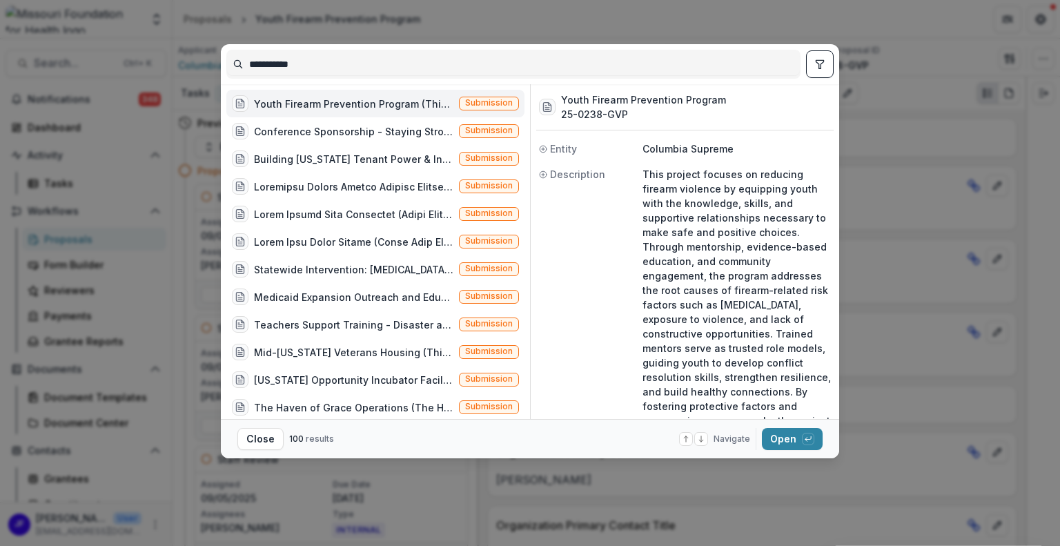
drag, startPoint x: 315, startPoint y: 66, endPoint x: 157, endPoint y: 63, distance: 158.1
click at [157, 63] on div "**********" at bounding box center [530, 273] width 1060 height 546
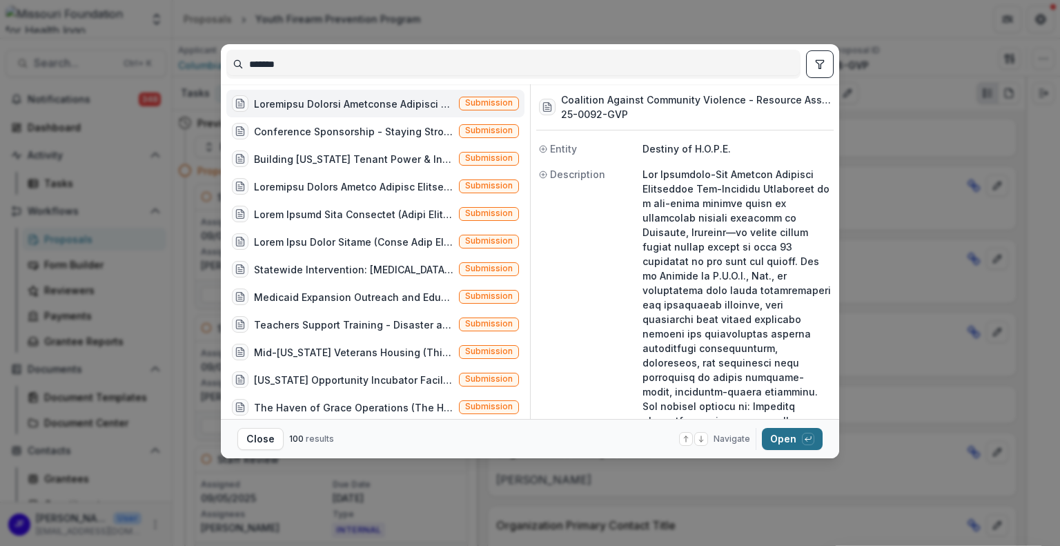
type input "*******"
click at [776, 437] on button "Open with enter key" at bounding box center [792, 439] width 61 height 22
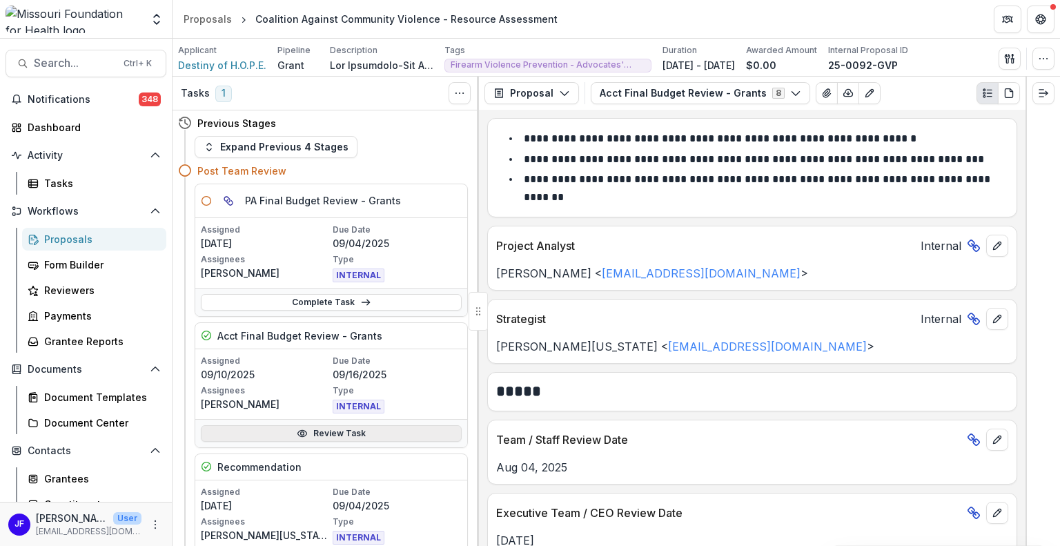
click at [321, 431] on link "Review Task" at bounding box center [331, 433] width 261 height 17
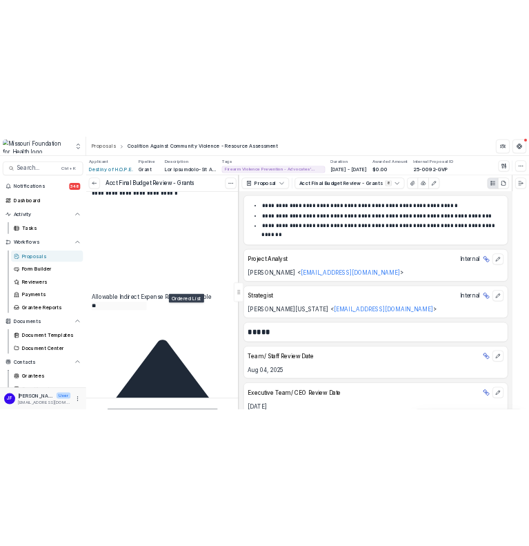
scroll to position [1035, 0]
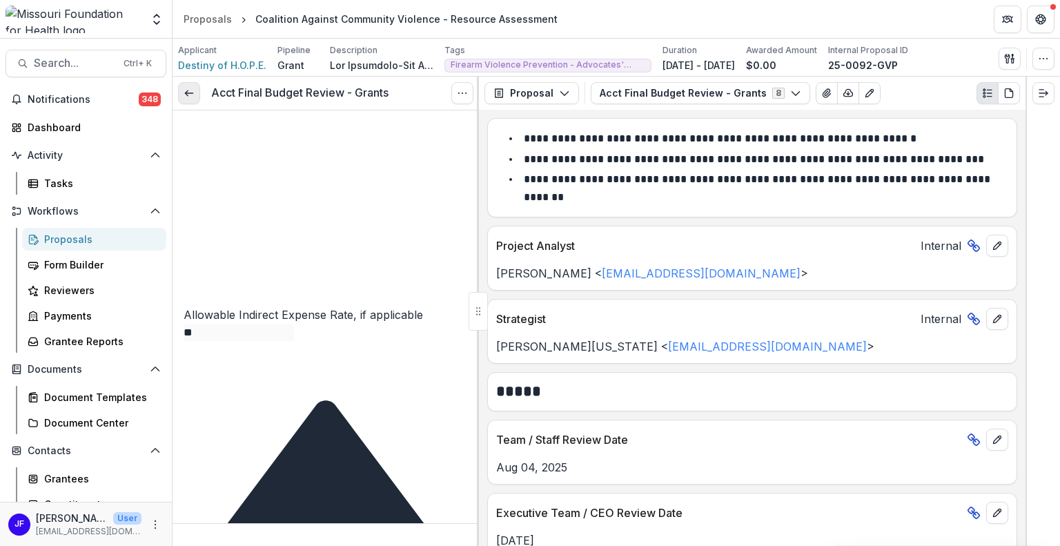
click at [190, 90] on icon at bounding box center [189, 93] width 11 height 11
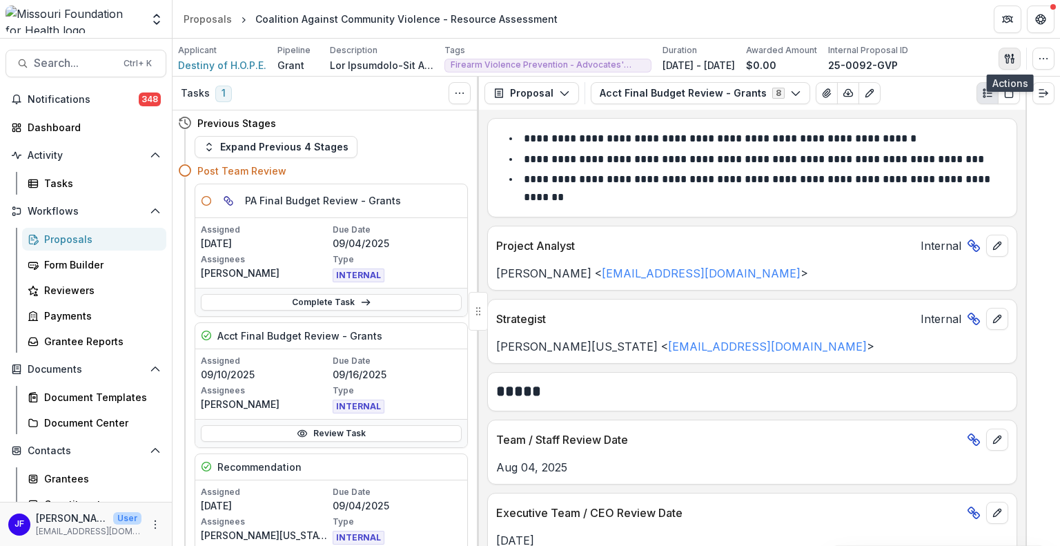
click at [1010, 57] on icon "button" at bounding box center [1009, 58] width 11 height 11
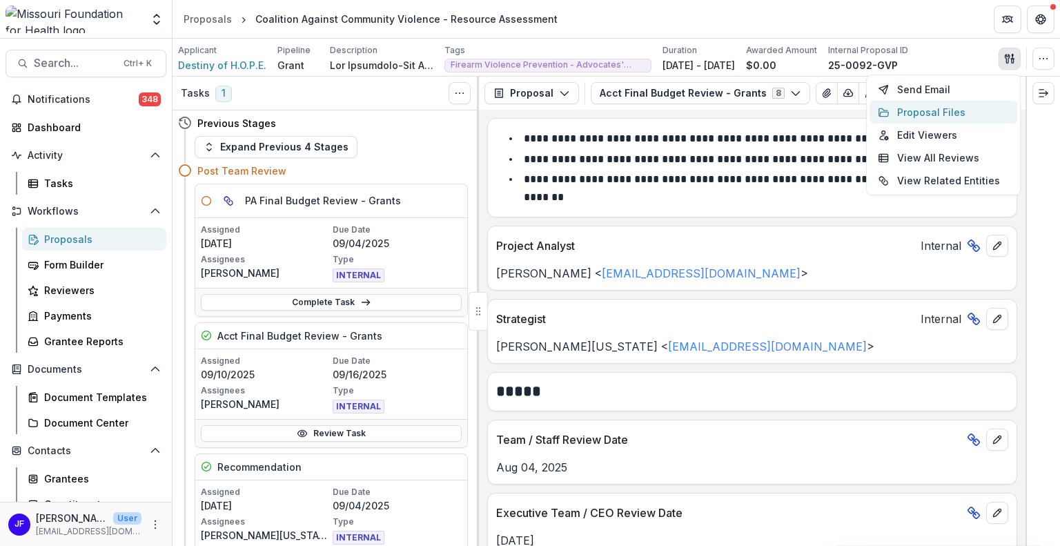
click at [925, 109] on button "Proposal Files" at bounding box center [944, 112] width 148 height 23
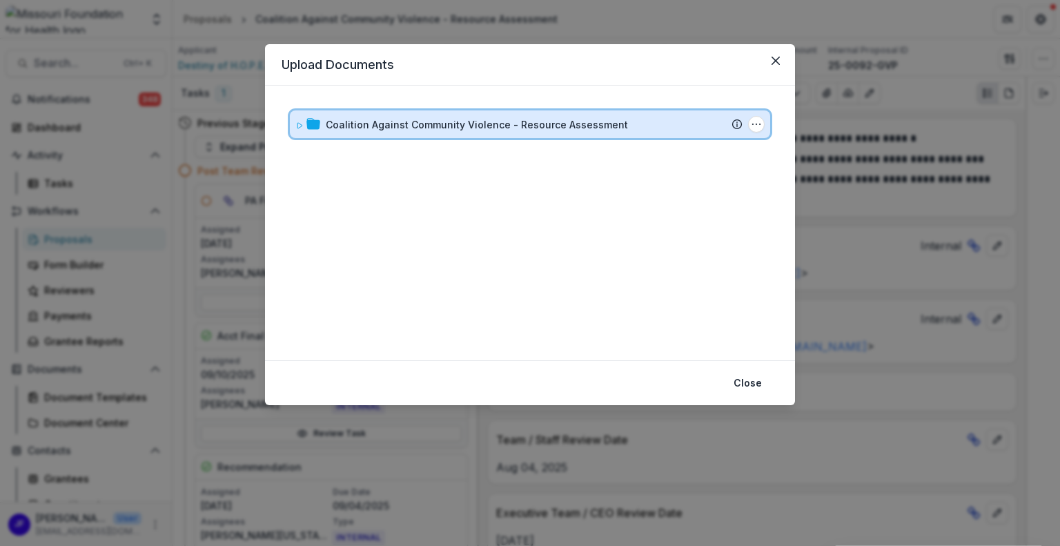
click at [299, 126] on icon at bounding box center [299, 126] width 5 height 6
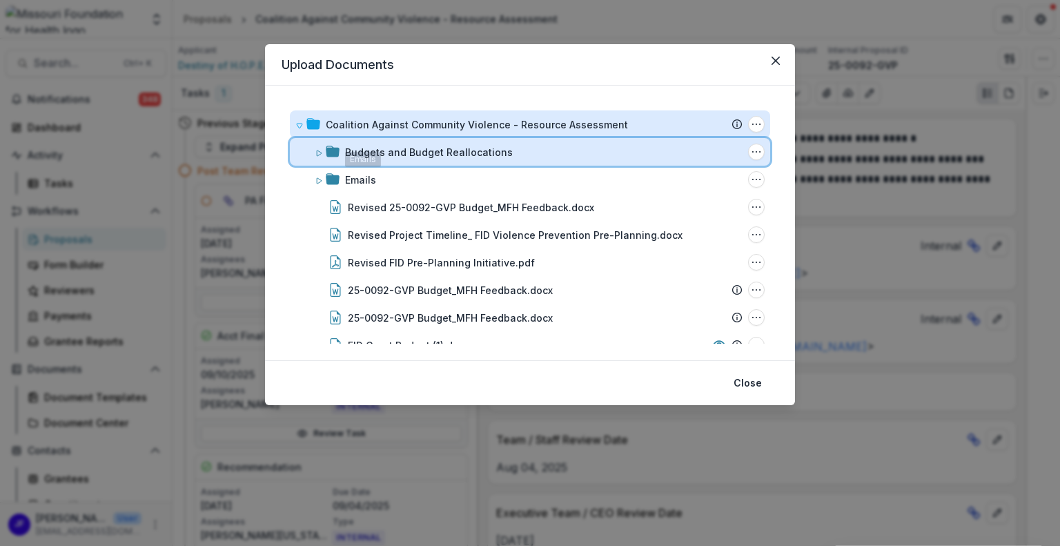
click at [317, 153] on icon at bounding box center [319, 153] width 8 height 8
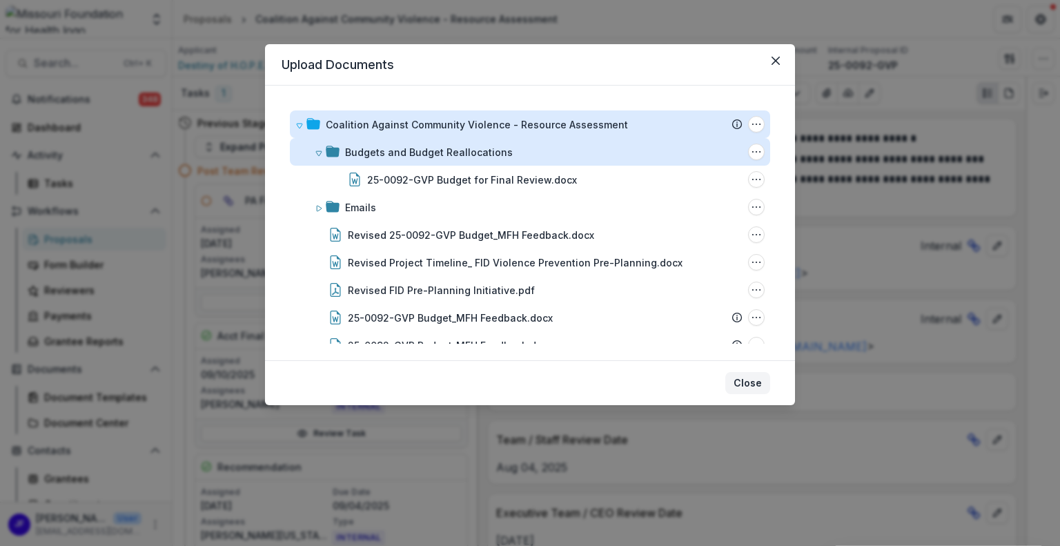
click at [758, 378] on button "Close" at bounding box center [747, 383] width 45 height 22
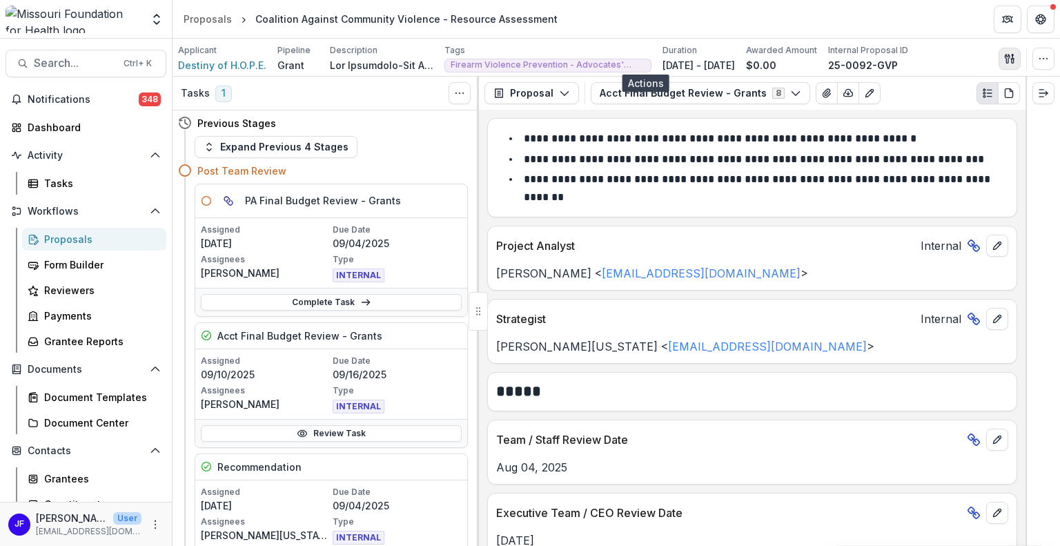
click at [1007, 57] on icon "button" at bounding box center [1009, 58] width 11 height 11
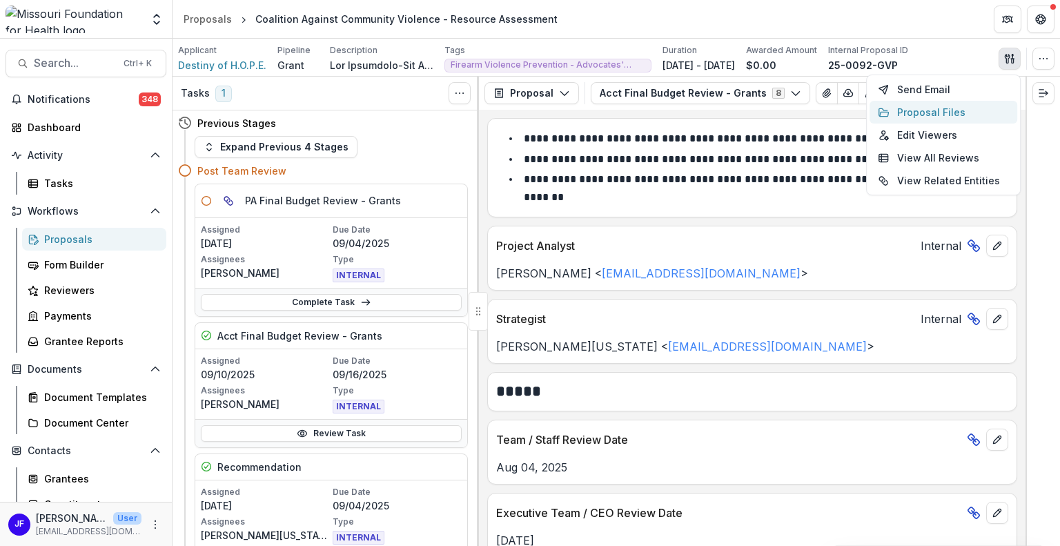
click at [941, 114] on button "Proposal Files" at bounding box center [944, 112] width 148 height 23
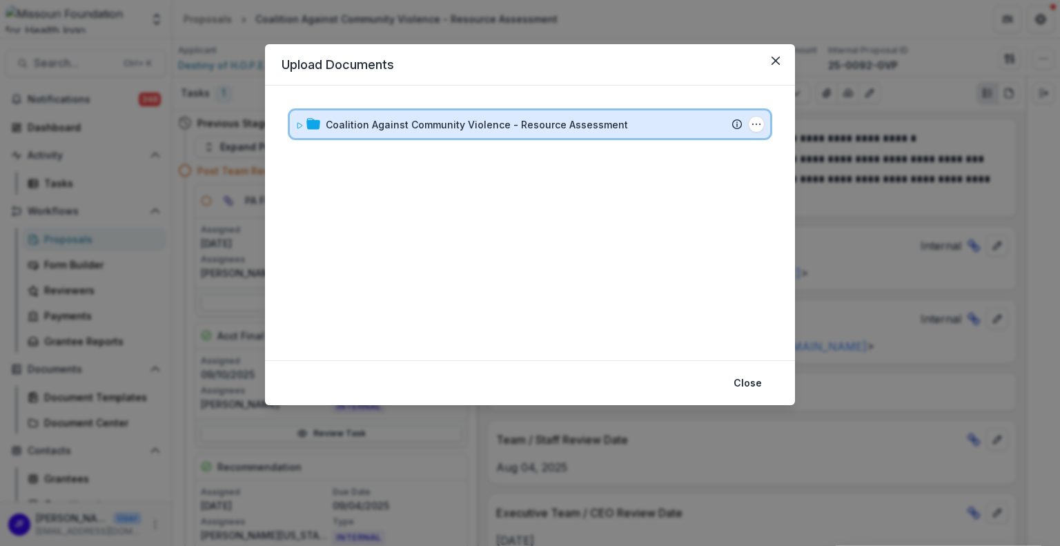
click at [300, 126] on icon at bounding box center [299, 126] width 5 height 6
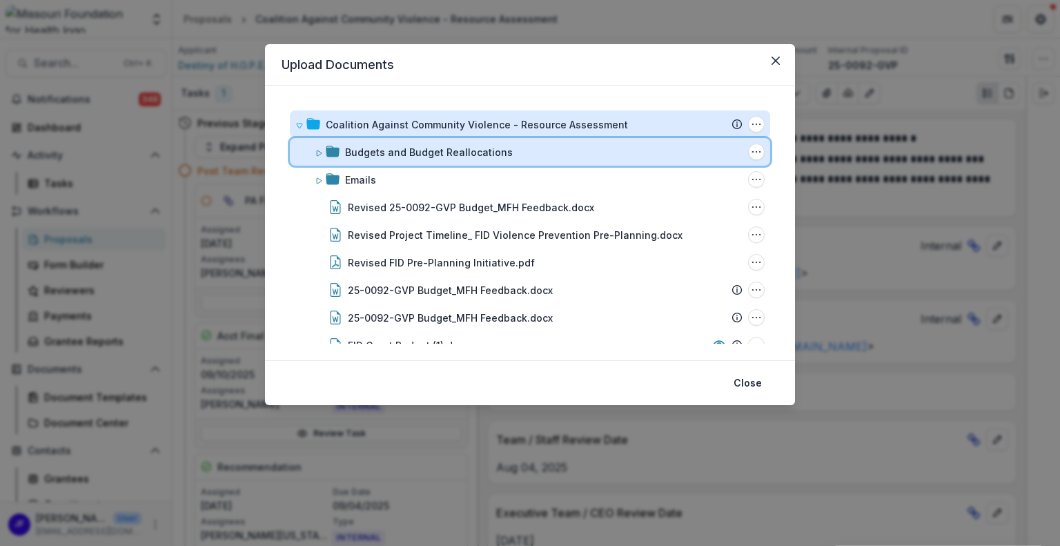
click at [315, 152] on icon at bounding box center [319, 153] width 8 height 8
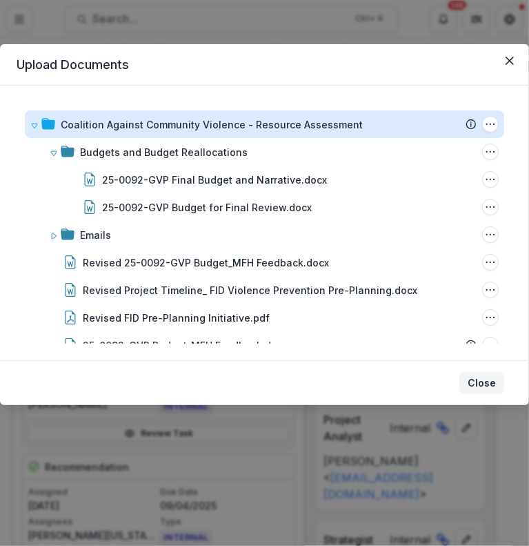
click at [486, 386] on button "Close" at bounding box center [482, 383] width 45 height 22
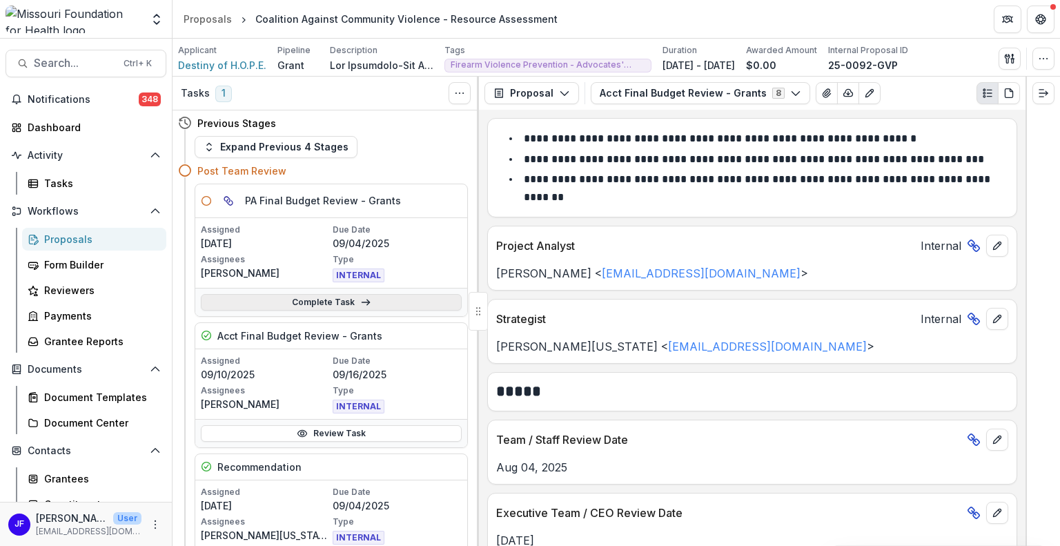
click at [317, 302] on link "Complete Task" at bounding box center [331, 302] width 261 height 17
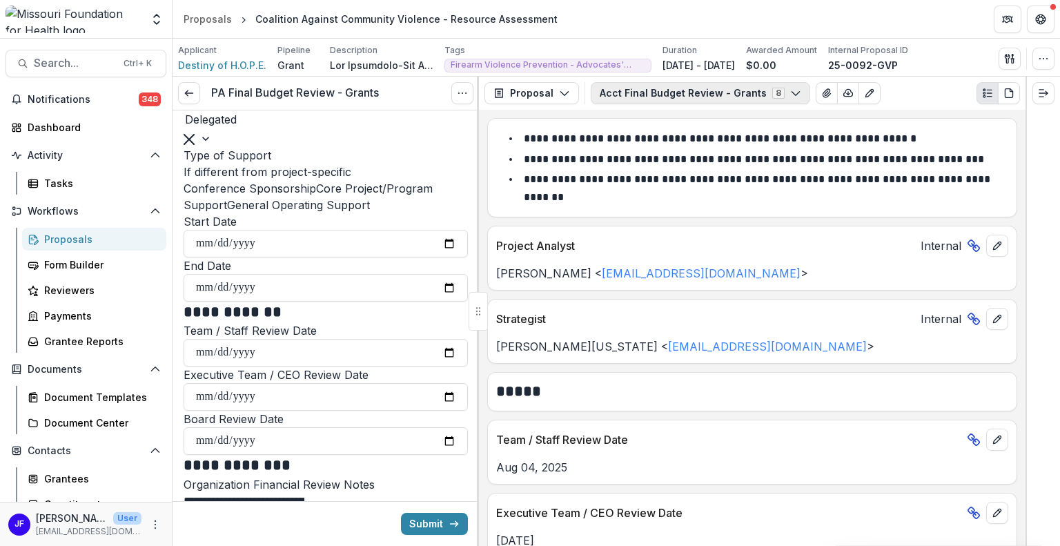
click at [613, 92] on button "Acct Final Budget Review - Grants 8" at bounding box center [700, 93] width 219 height 22
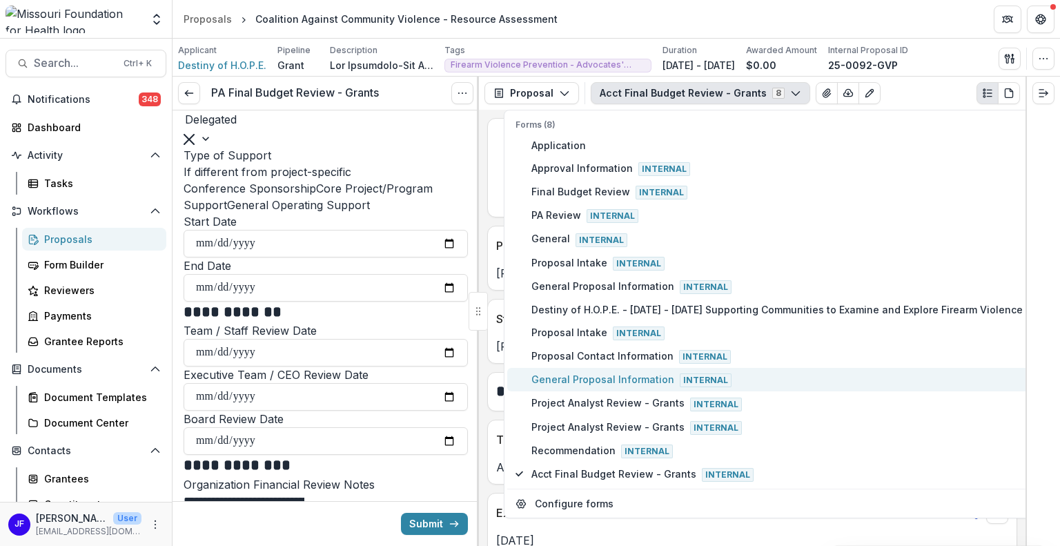
click at [552, 373] on span "General Proposal Information Internal" at bounding box center [786, 379] width 511 height 15
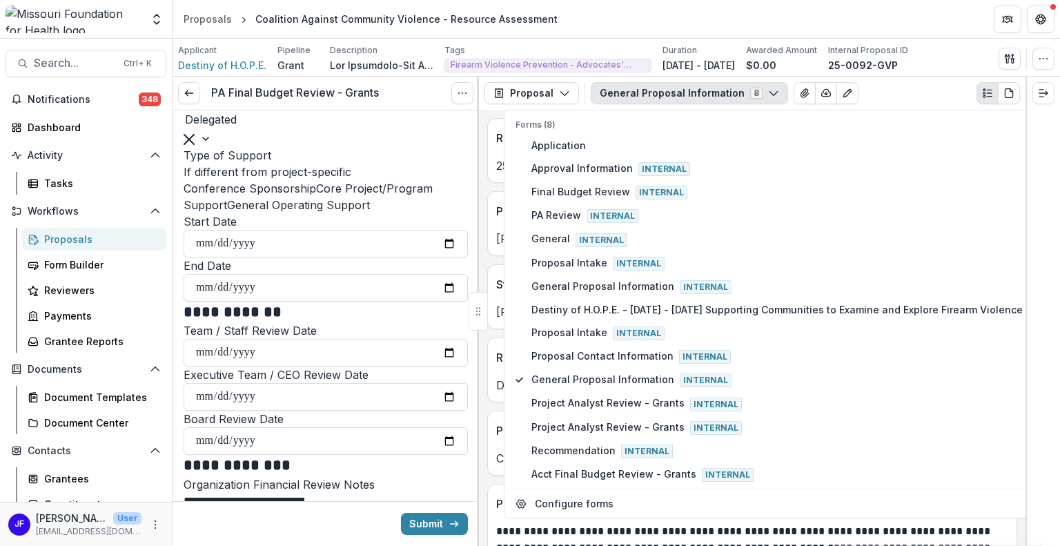
click at [1054, 353] on div at bounding box center [1042, 311] width 35 height 469
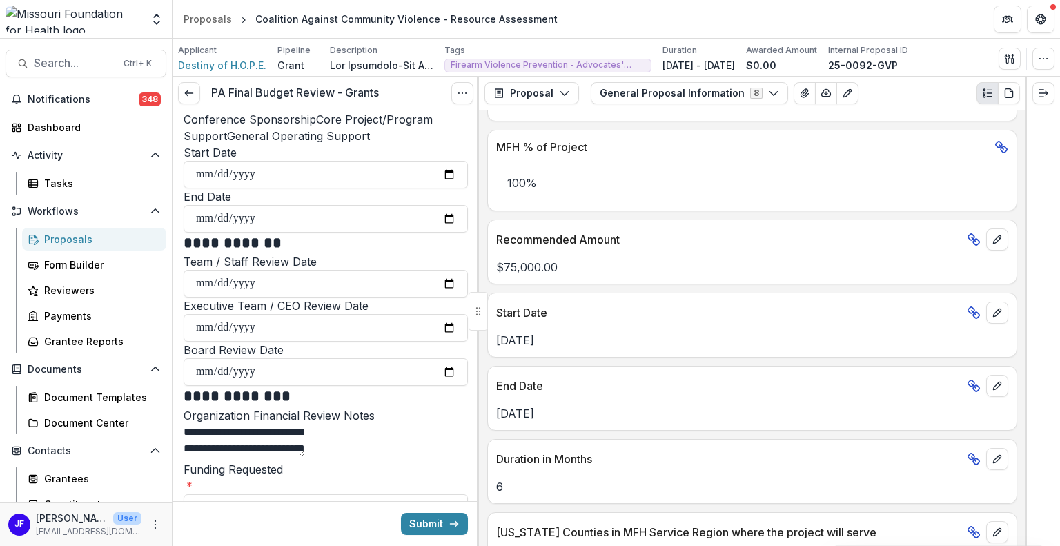
scroll to position [966, 0]
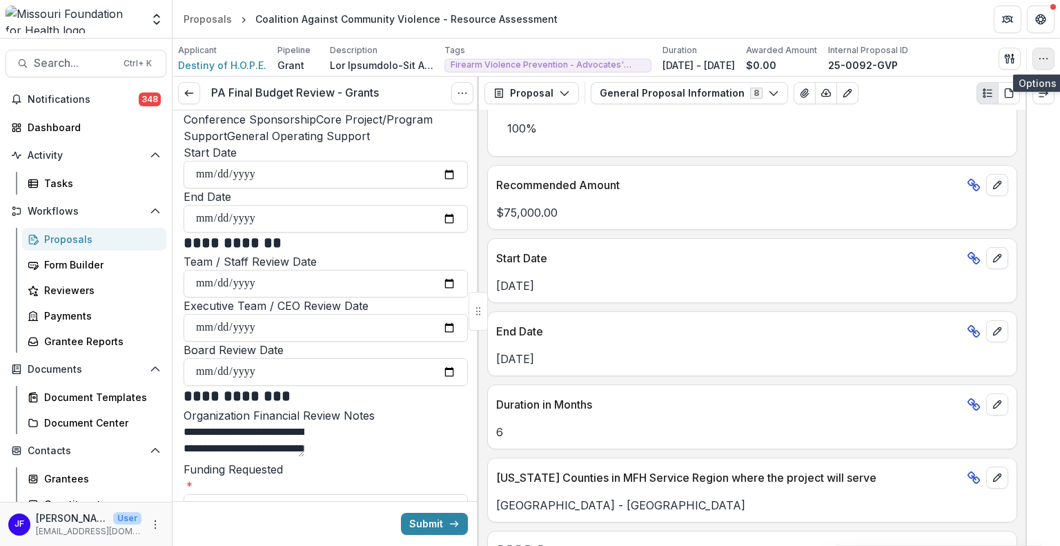
click at [1046, 58] on icon "button" at bounding box center [1043, 58] width 11 height 11
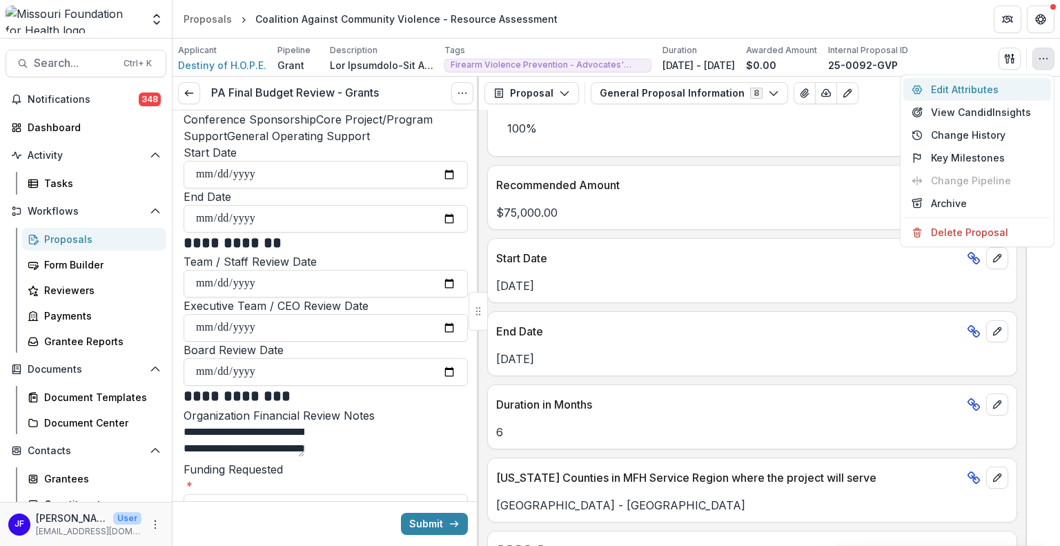
click at [963, 88] on button "Edit Attributes" at bounding box center [977, 89] width 148 height 23
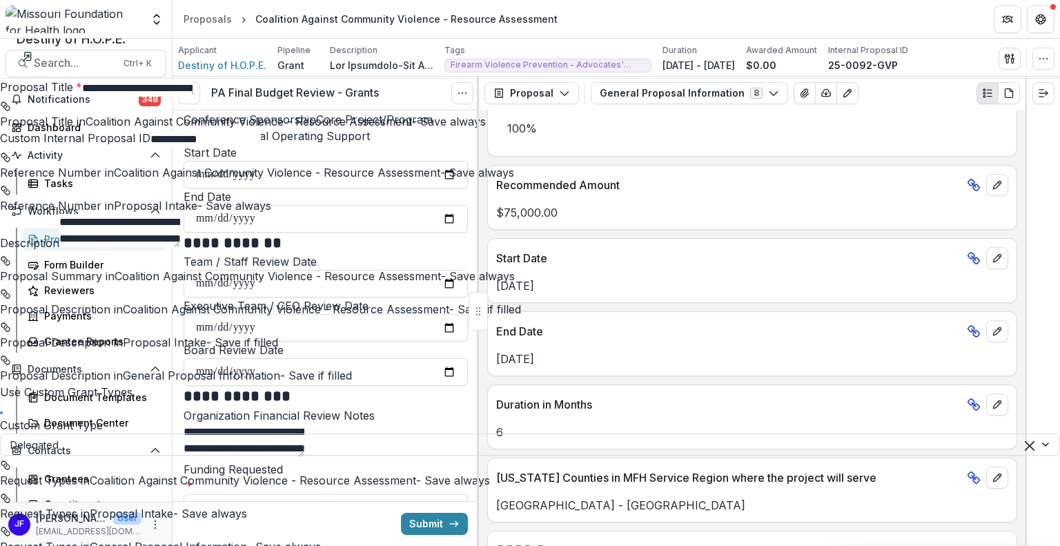
scroll to position [1242, 0]
type input "**********"
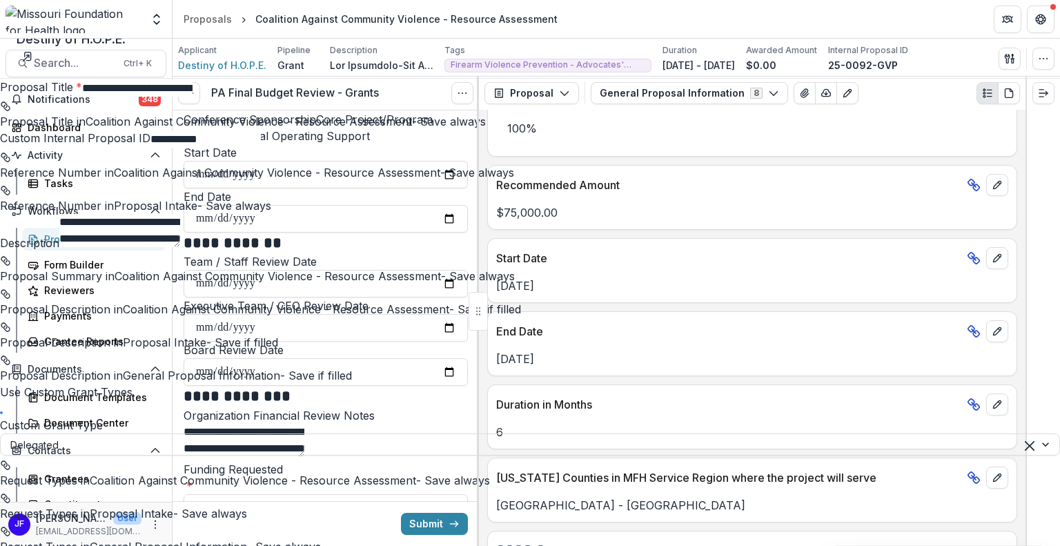
scroll to position [2112, 0]
type input "**"
